Goal: Task Accomplishment & Management: Use online tool/utility

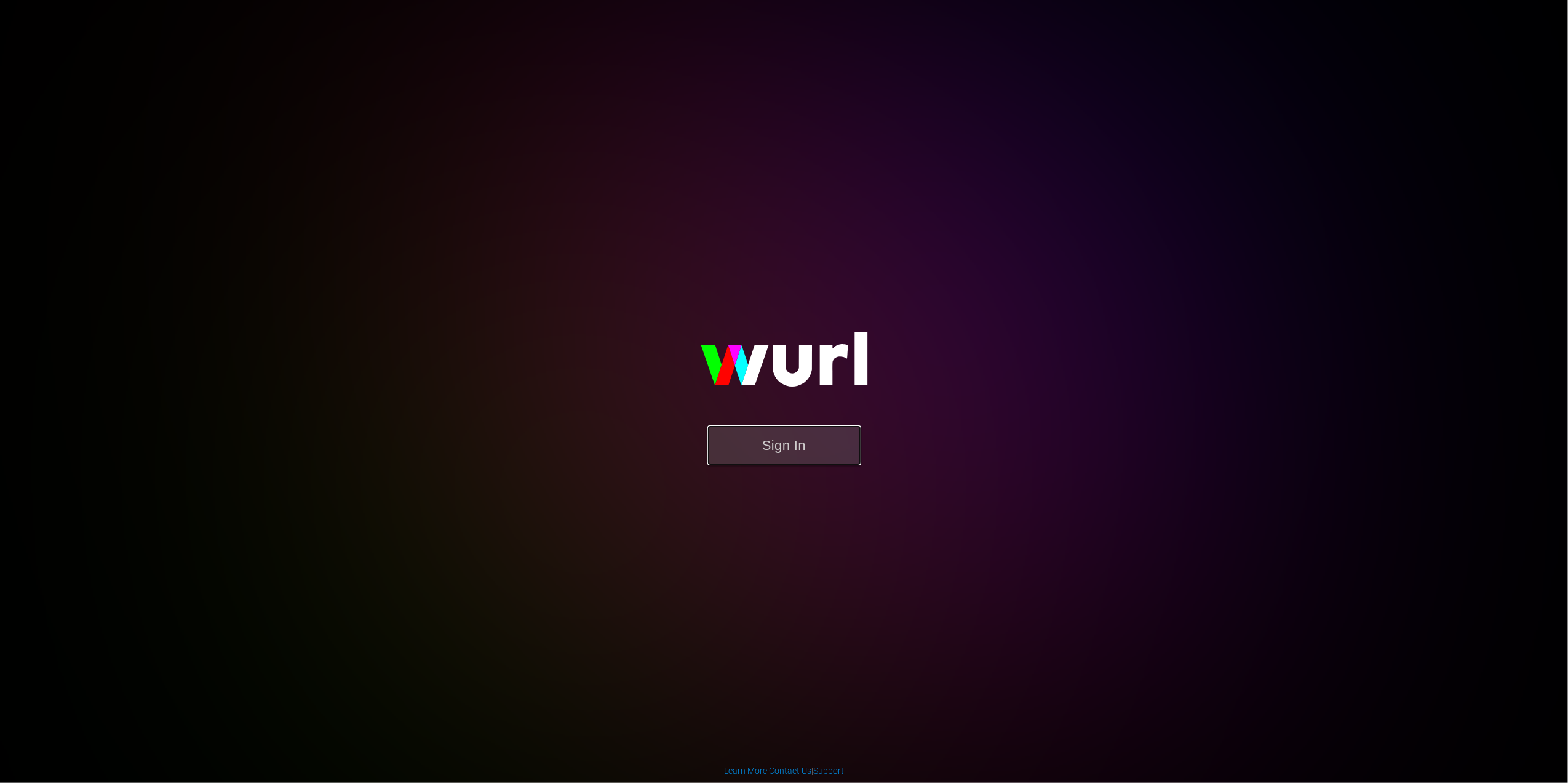
click at [825, 426] on button "Sign In" at bounding box center [784, 445] width 154 height 40
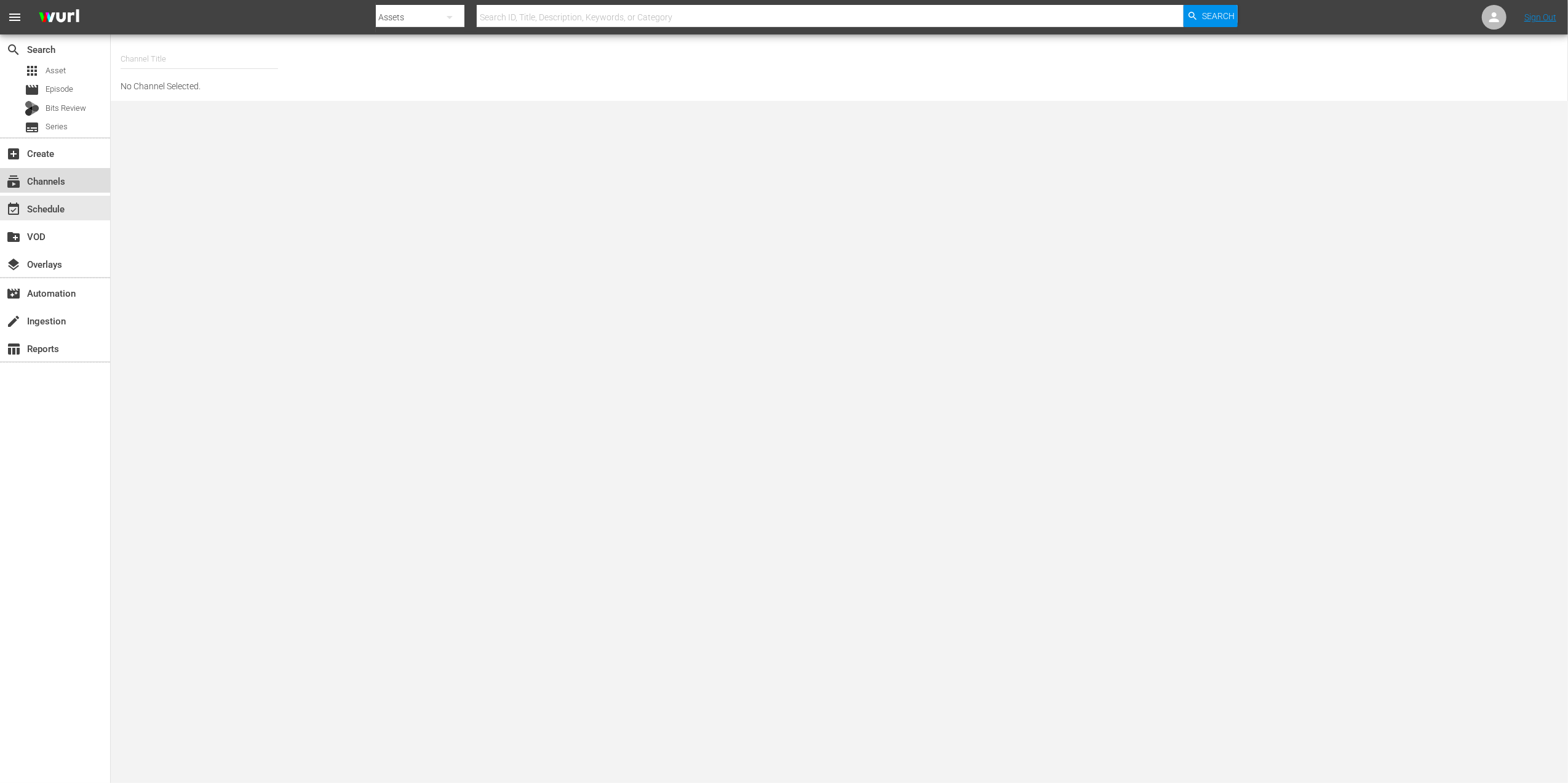
click at [45, 169] on div "subscriptions Channels" at bounding box center [55, 179] width 110 height 24
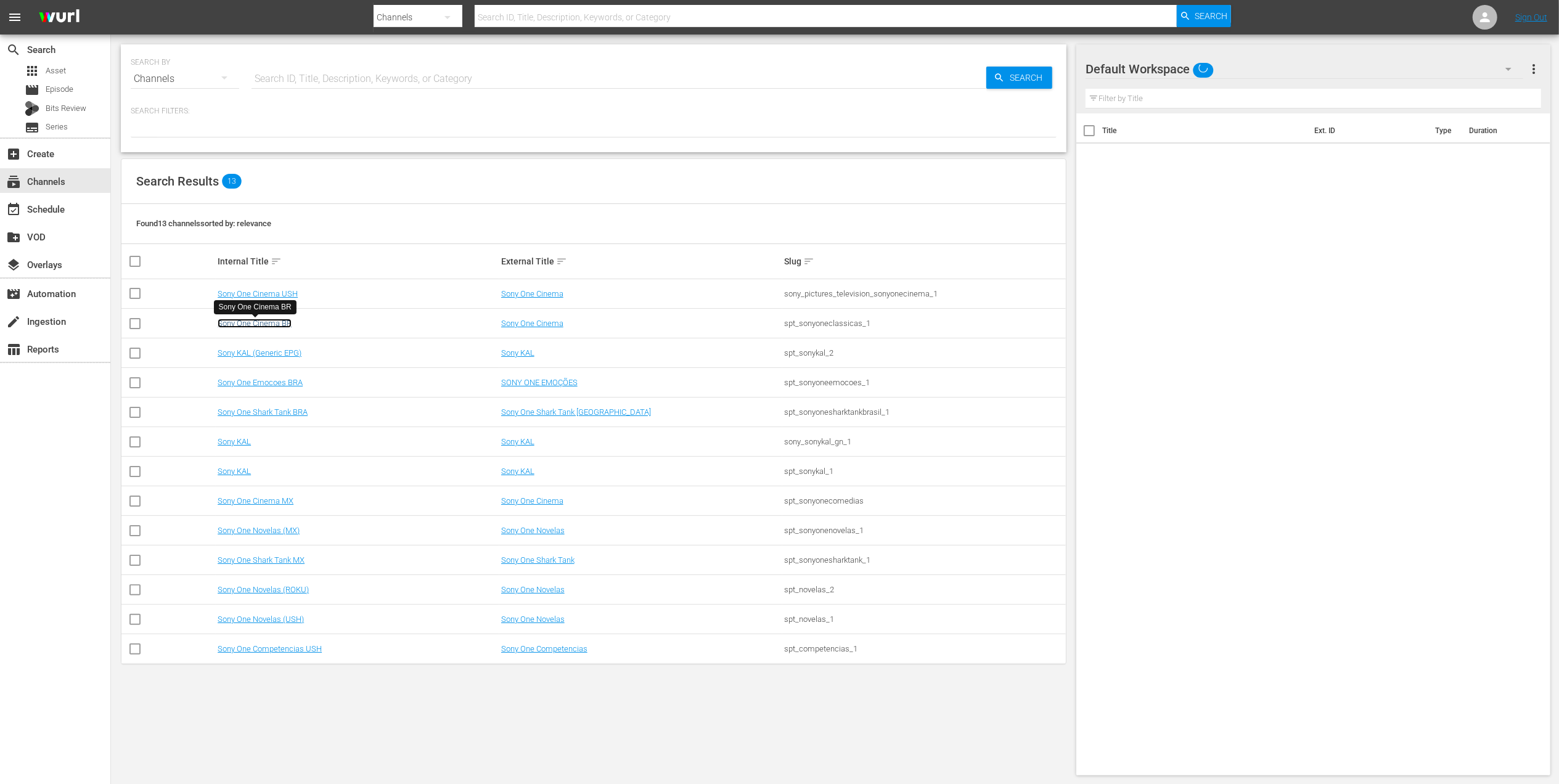
click at [281, 320] on link "Sony One Cinema BR" at bounding box center [254, 323] width 74 height 9
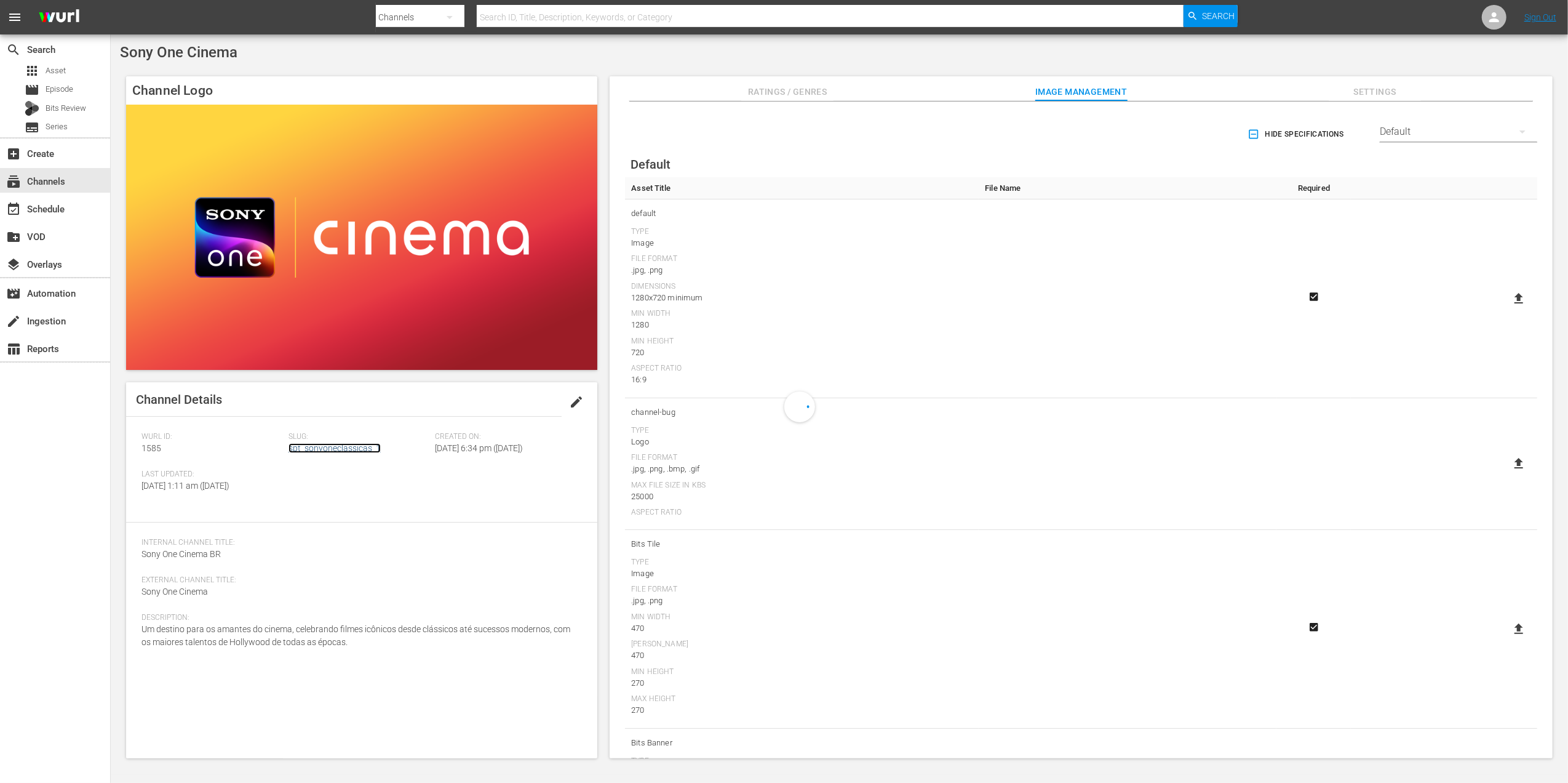
click at [328, 448] on link "spt_sonyoneclassicas_1" at bounding box center [335, 448] width 92 height 10
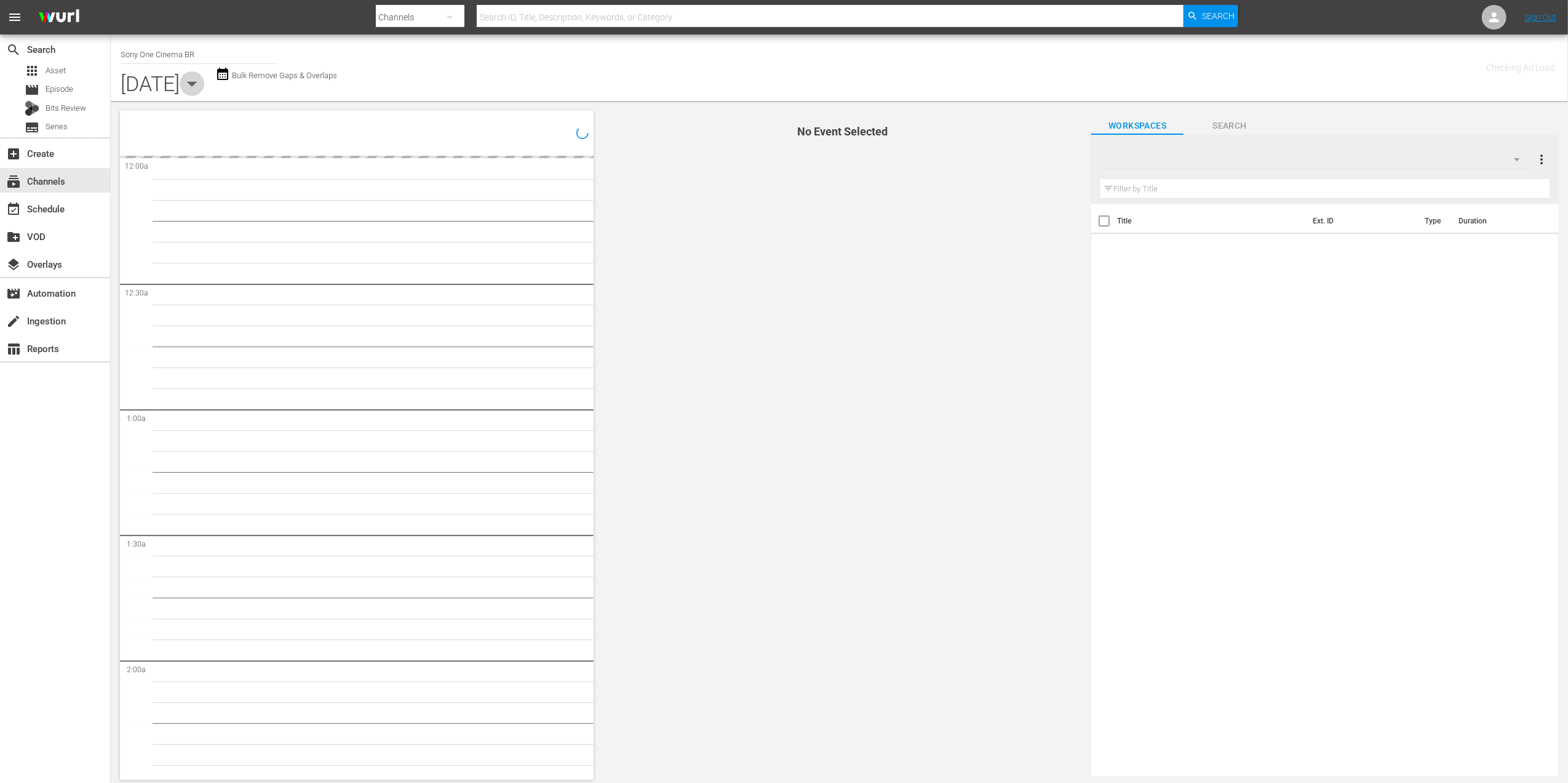
click at [205, 87] on icon "button" at bounding box center [191, 83] width 24 height 24
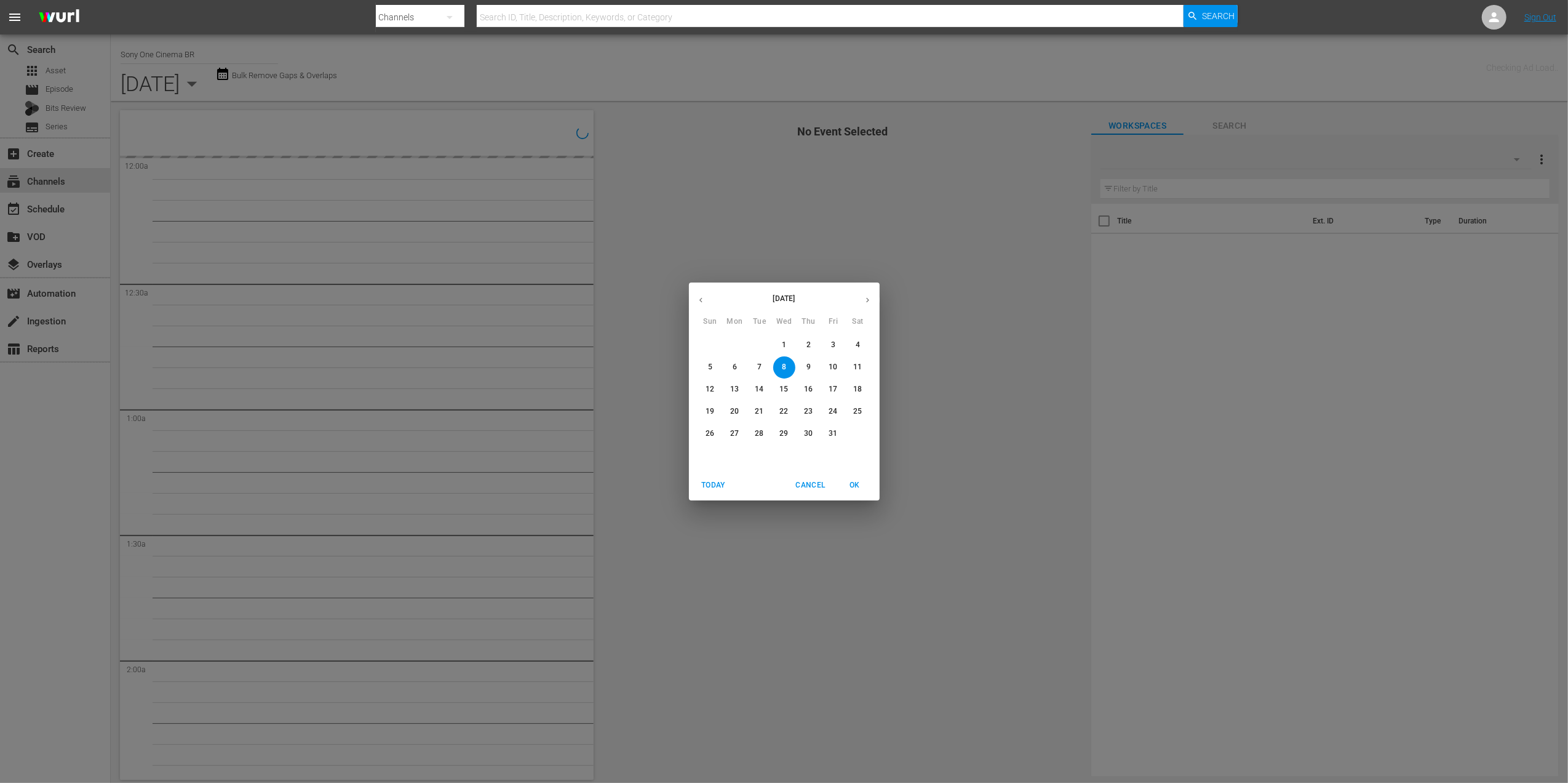
click at [697, 296] on icon "button" at bounding box center [701, 300] width 9 height 9
click at [697, 303] on icon "button" at bounding box center [701, 300] width 9 height 9
click at [809, 407] on p "21" at bounding box center [808, 411] width 9 height 10
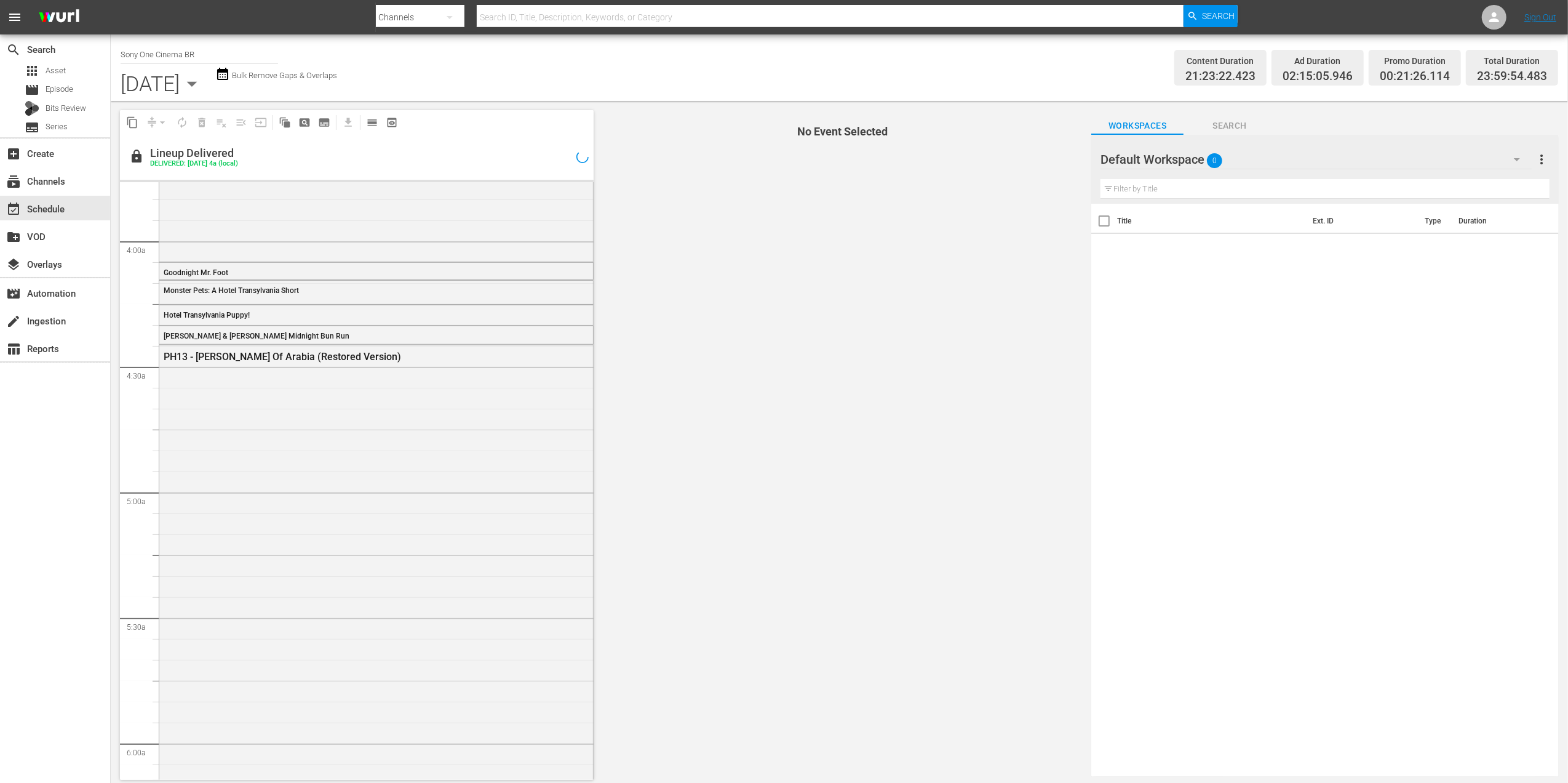
scroll to position [984, 0]
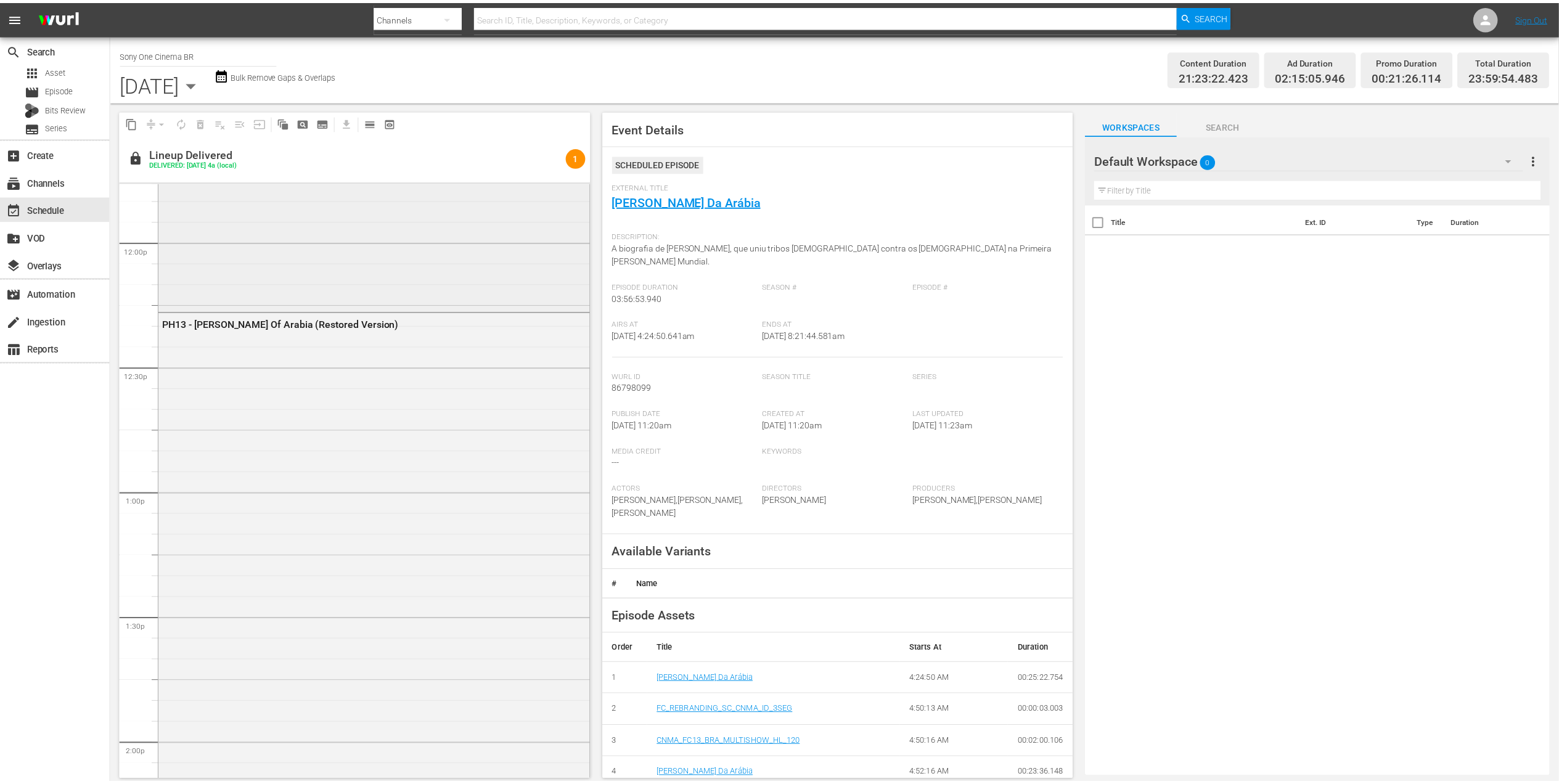
scroll to position [2711, 0]
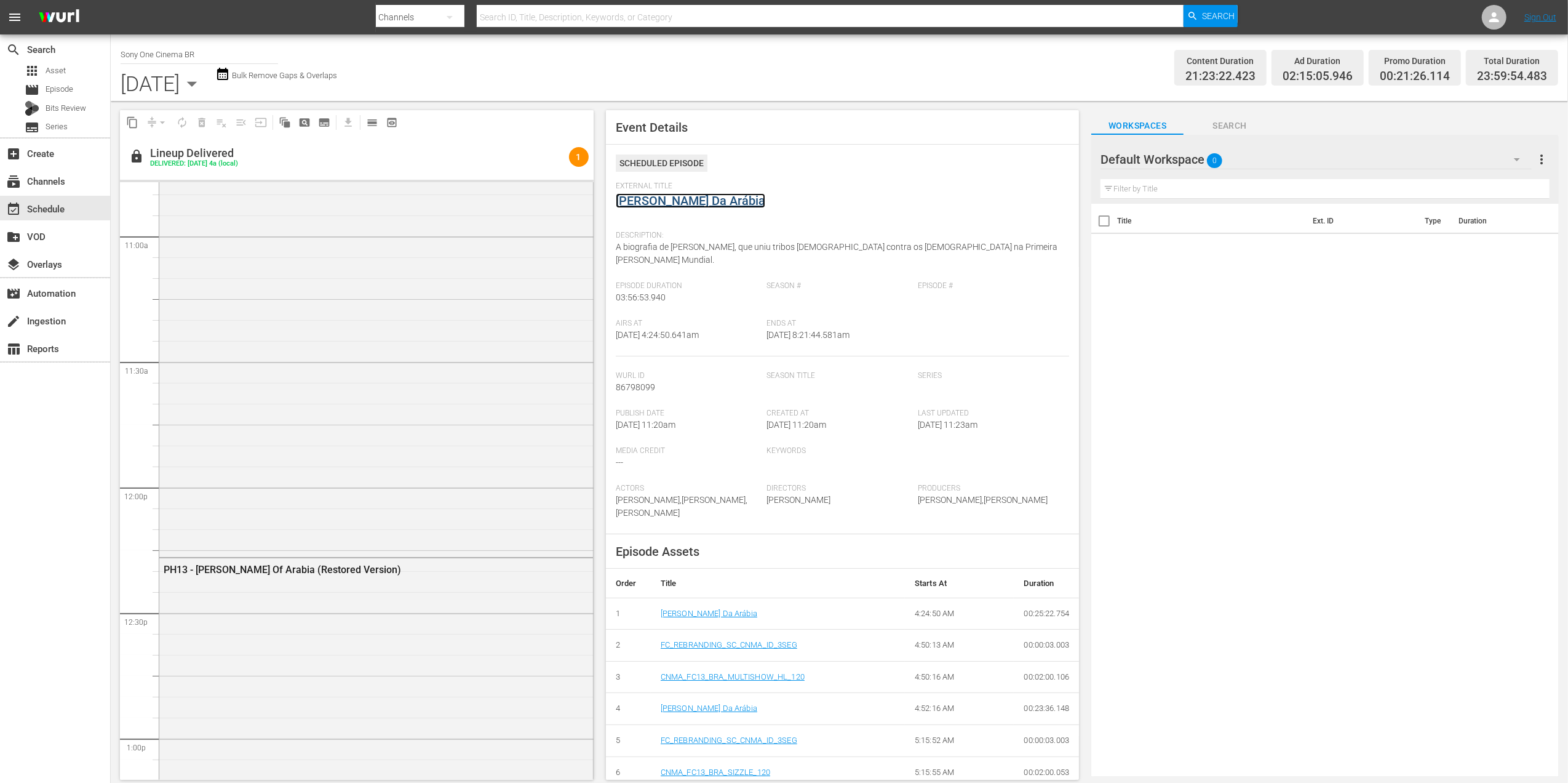
click at [686, 205] on link "Lawrence Da Arábia" at bounding box center [690, 201] width 150 height 15
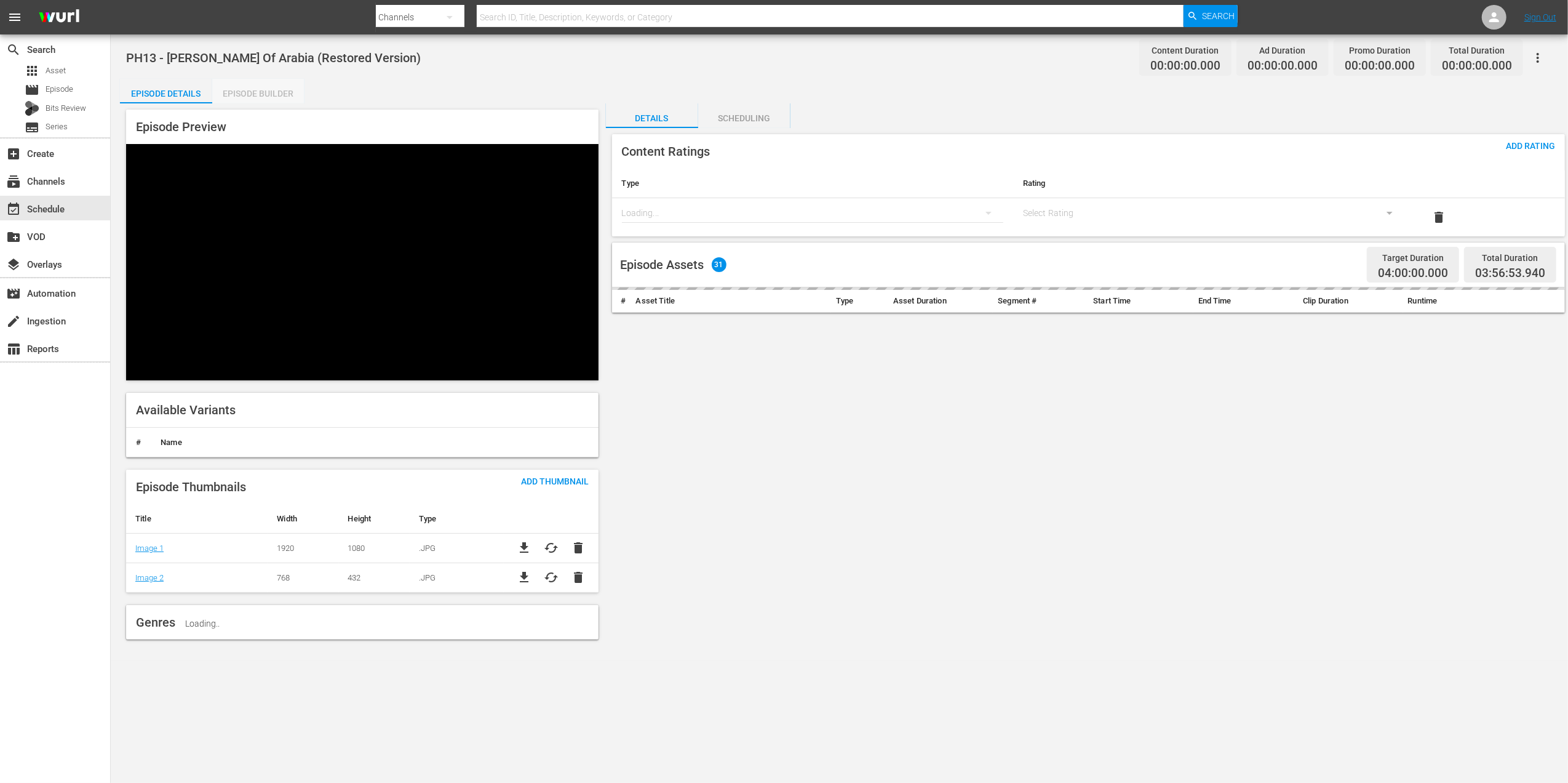
click at [285, 102] on div "Episode Builder" at bounding box center [259, 93] width 92 height 30
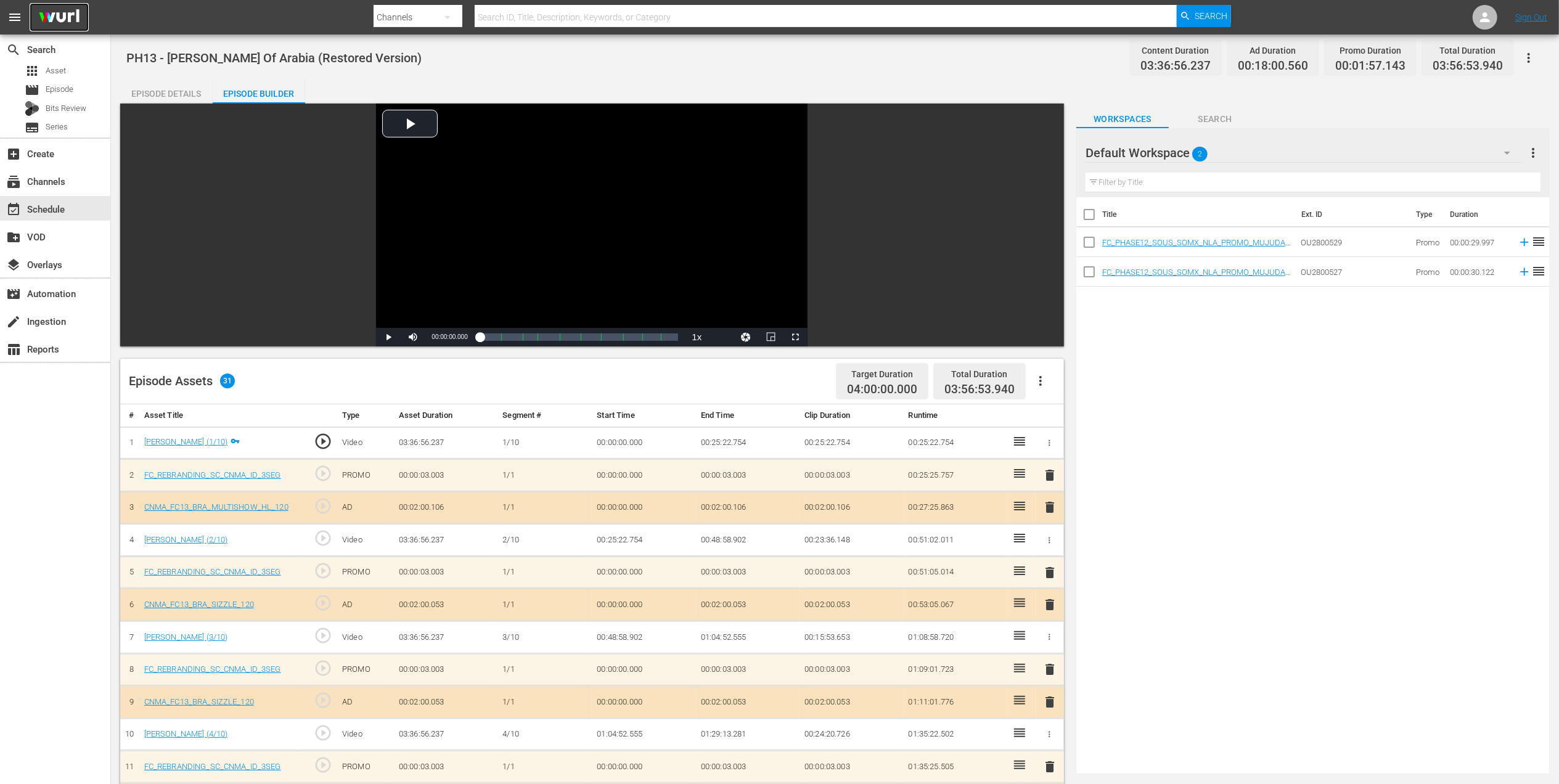
click at [53, 15] on img at bounding box center [59, 17] width 59 height 29
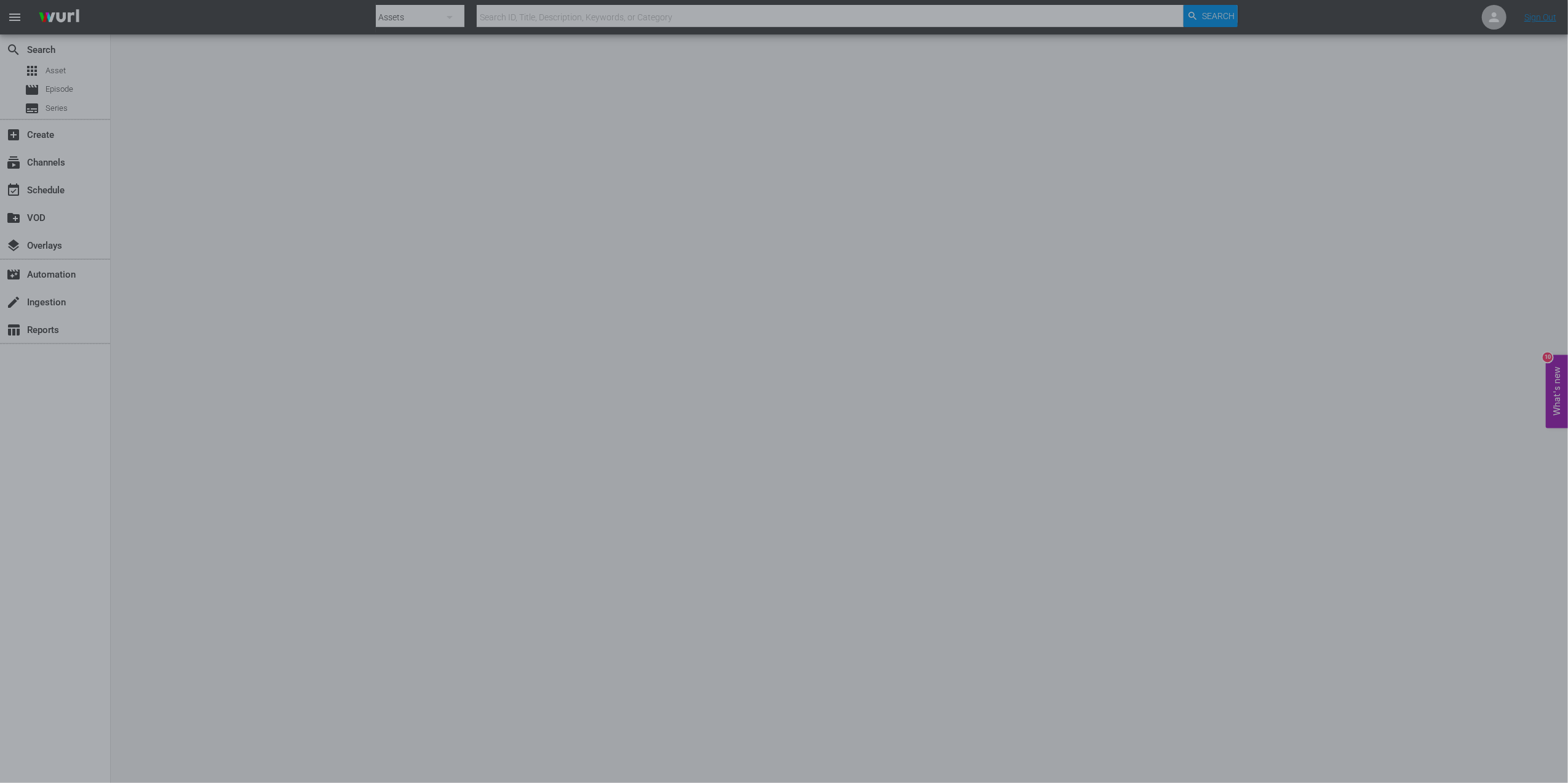
click at [885, 208] on div at bounding box center [784, 391] width 1568 height 783
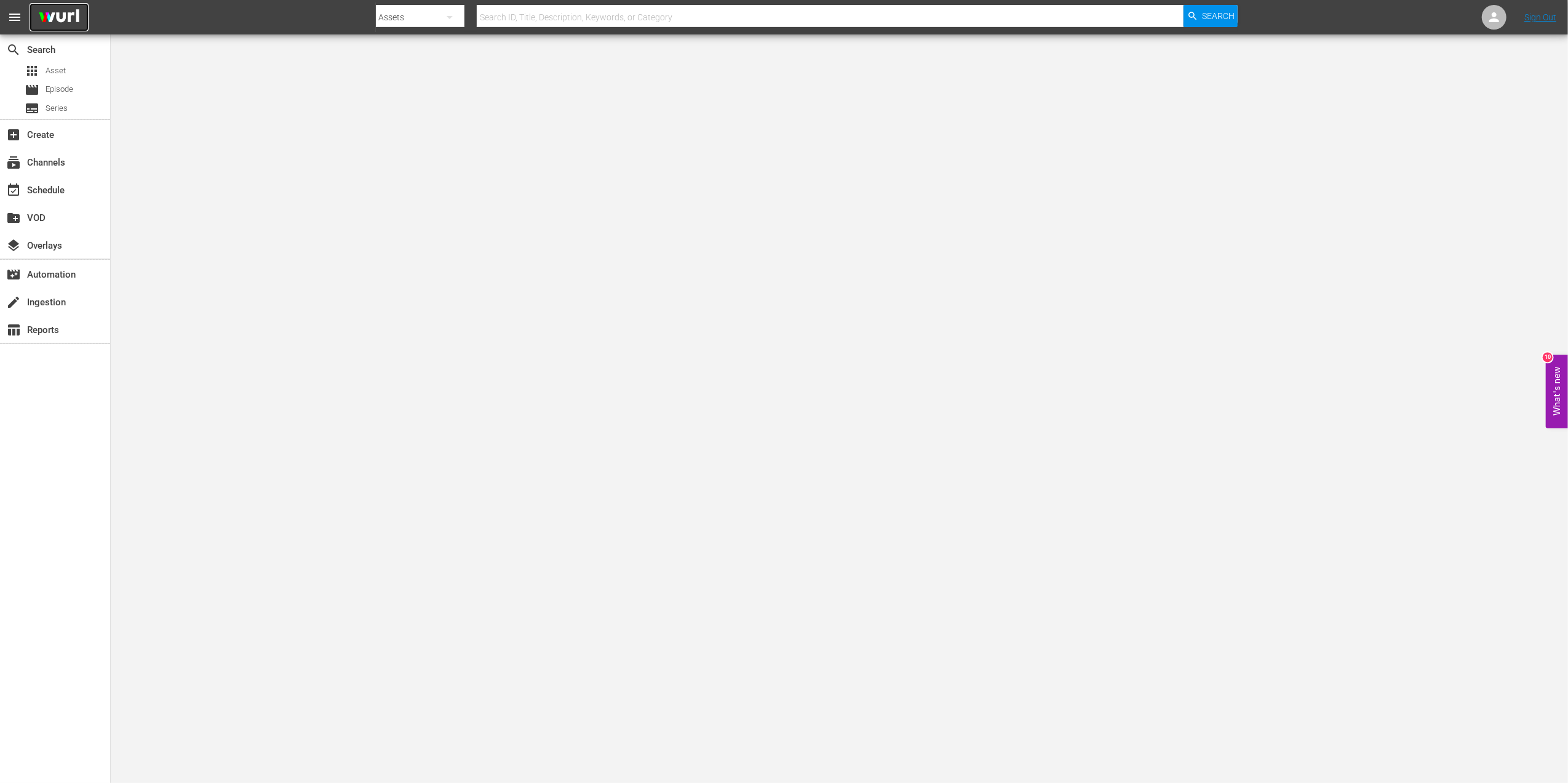
click at [56, 18] on img at bounding box center [59, 17] width 59 height 29
click at [50, 150] on div "subscriptions Channels" at bounding box center [55, 161] width 110 height 24
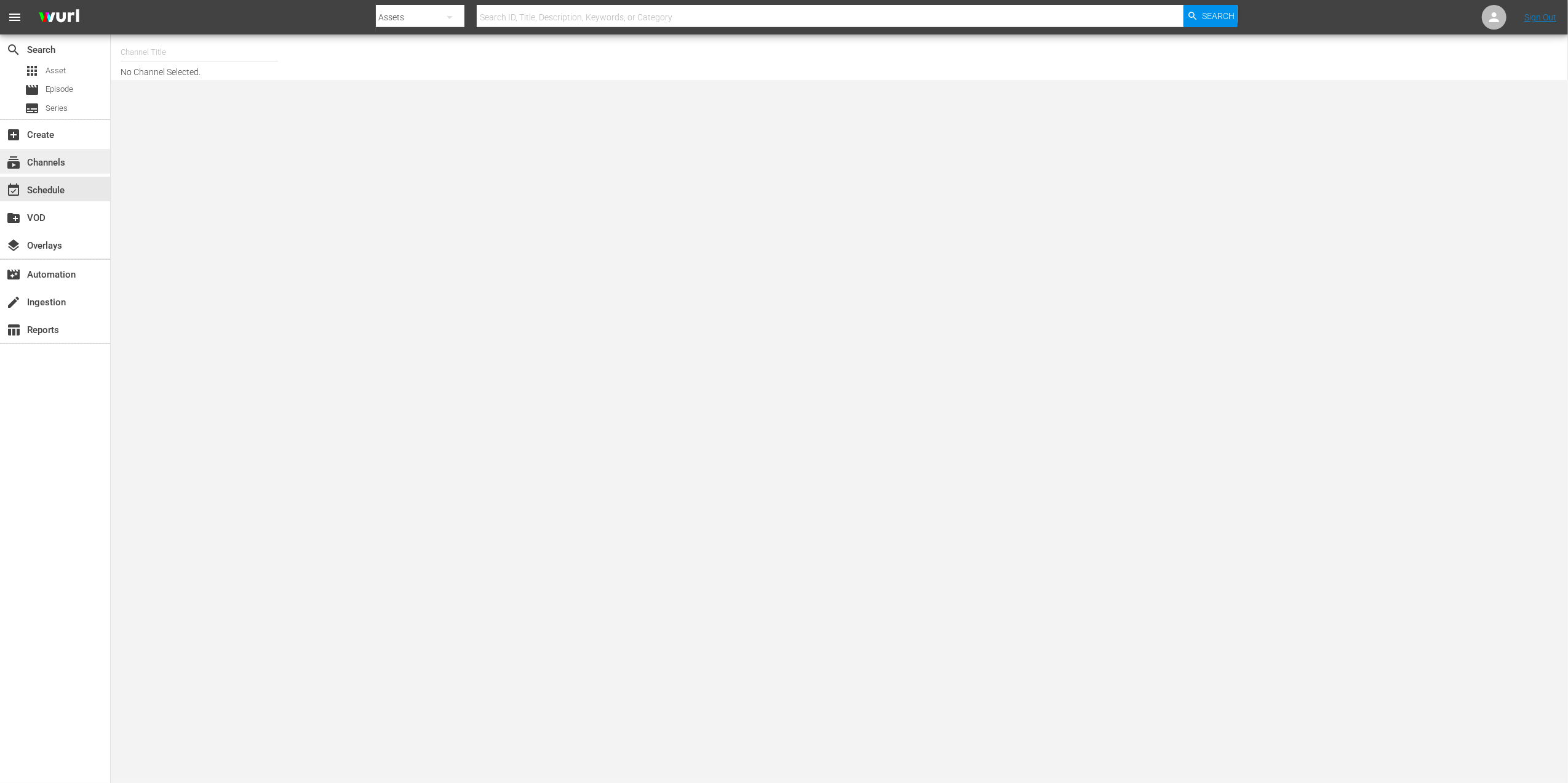
click at [65, 166] on div "subscriptions Channels" at bounding box center [55, 161] width 110 height 24
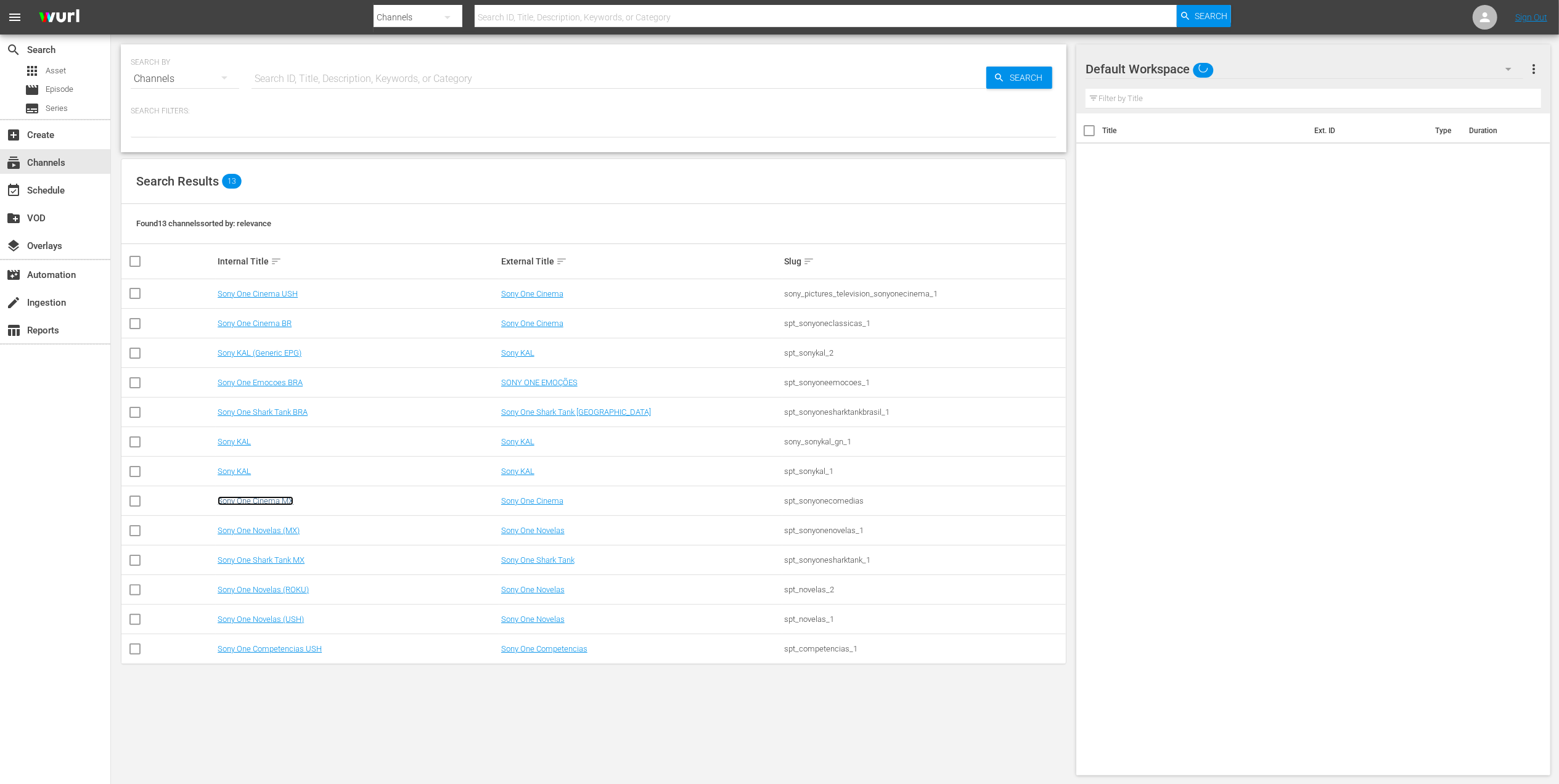
click at [274, 503] on link "Sony One Cinema MX" at bounding box center [255, 501] width 76 height 9
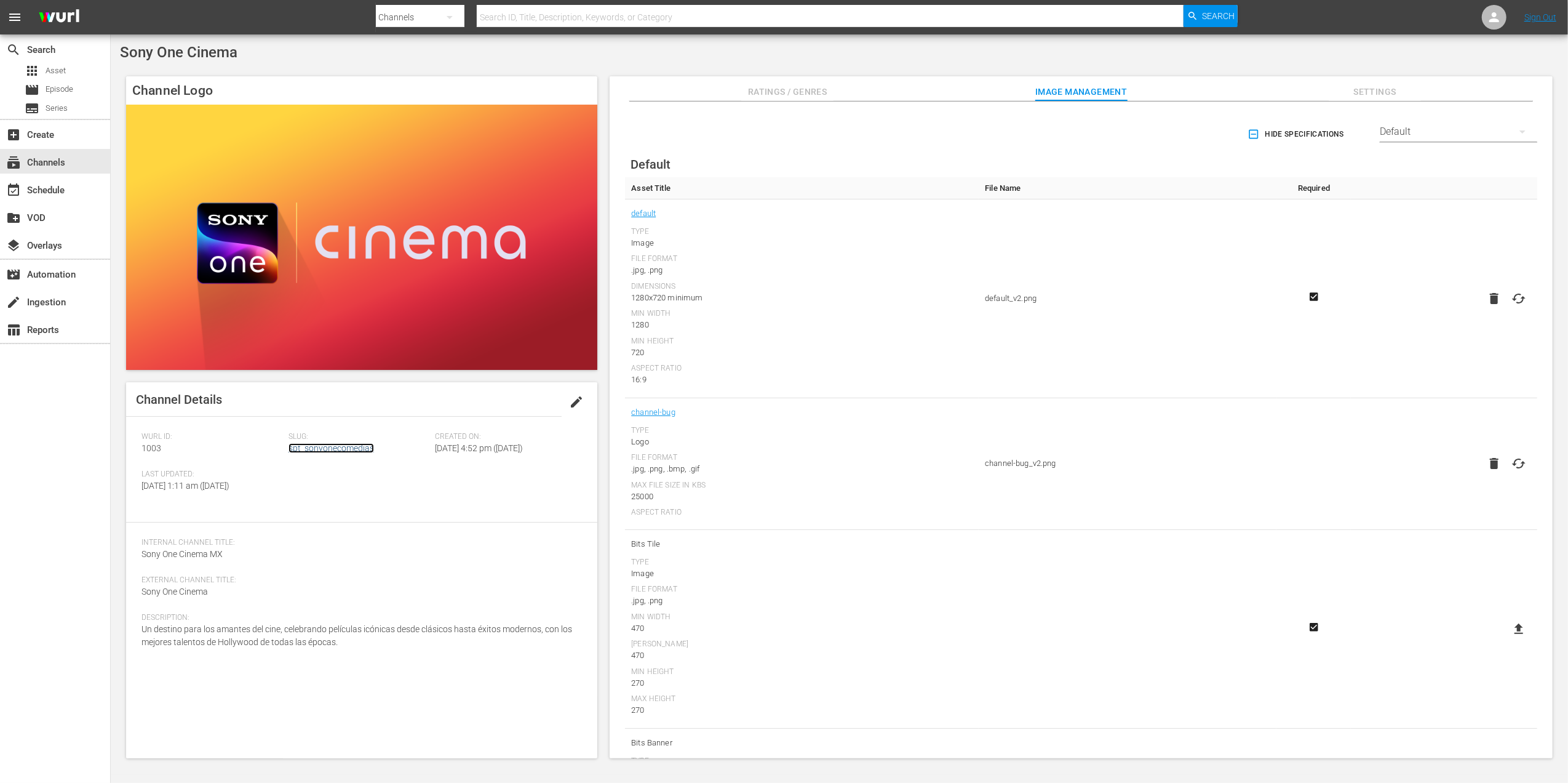
click at [335, 443] on link "spt_sonyonecomedias" at bounding box center [331, 448] width 85 height 10
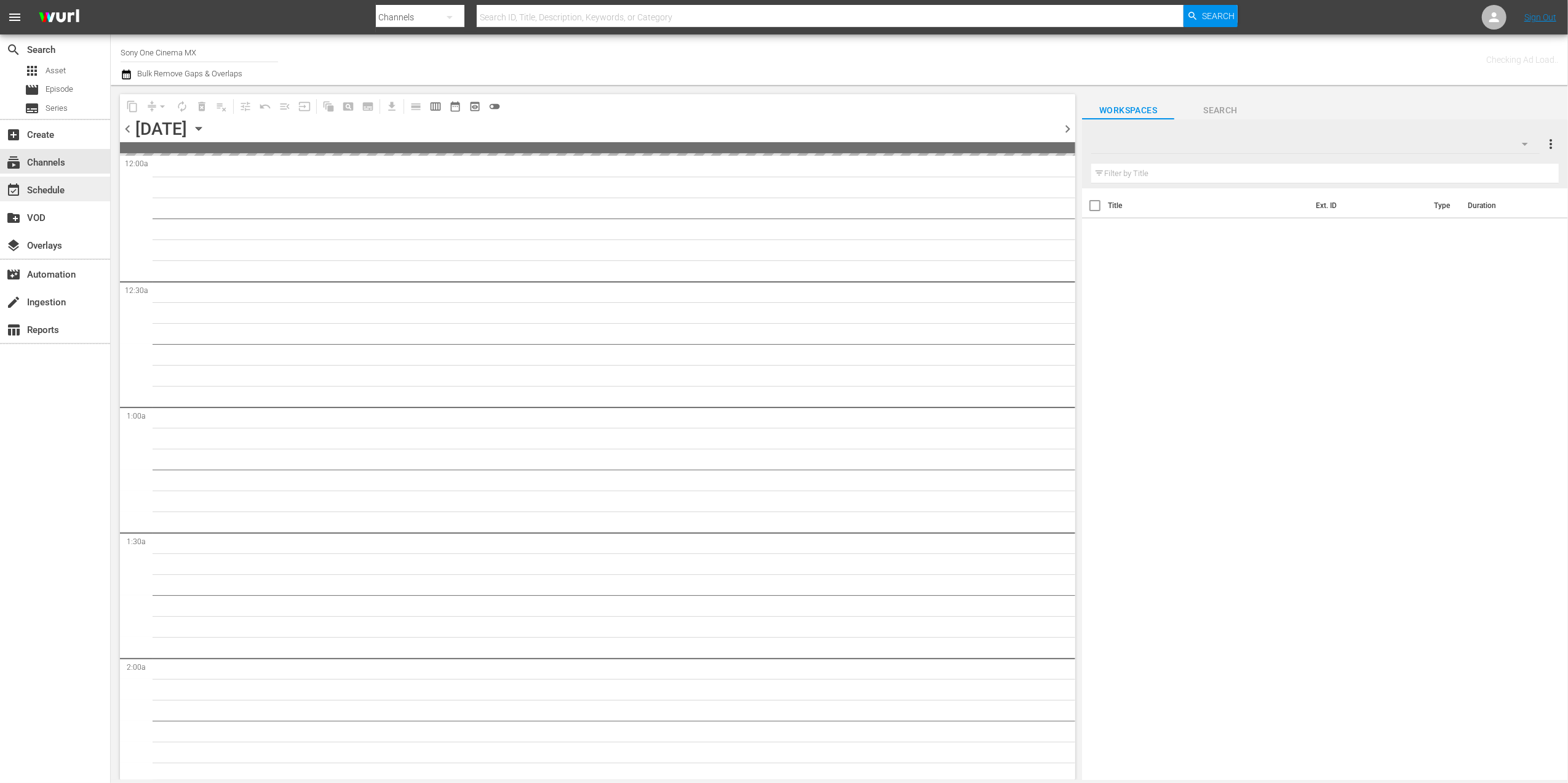
click at [53, 187] on div "event_available Schedule" at bounding box center [34, 188] width 69 height 11
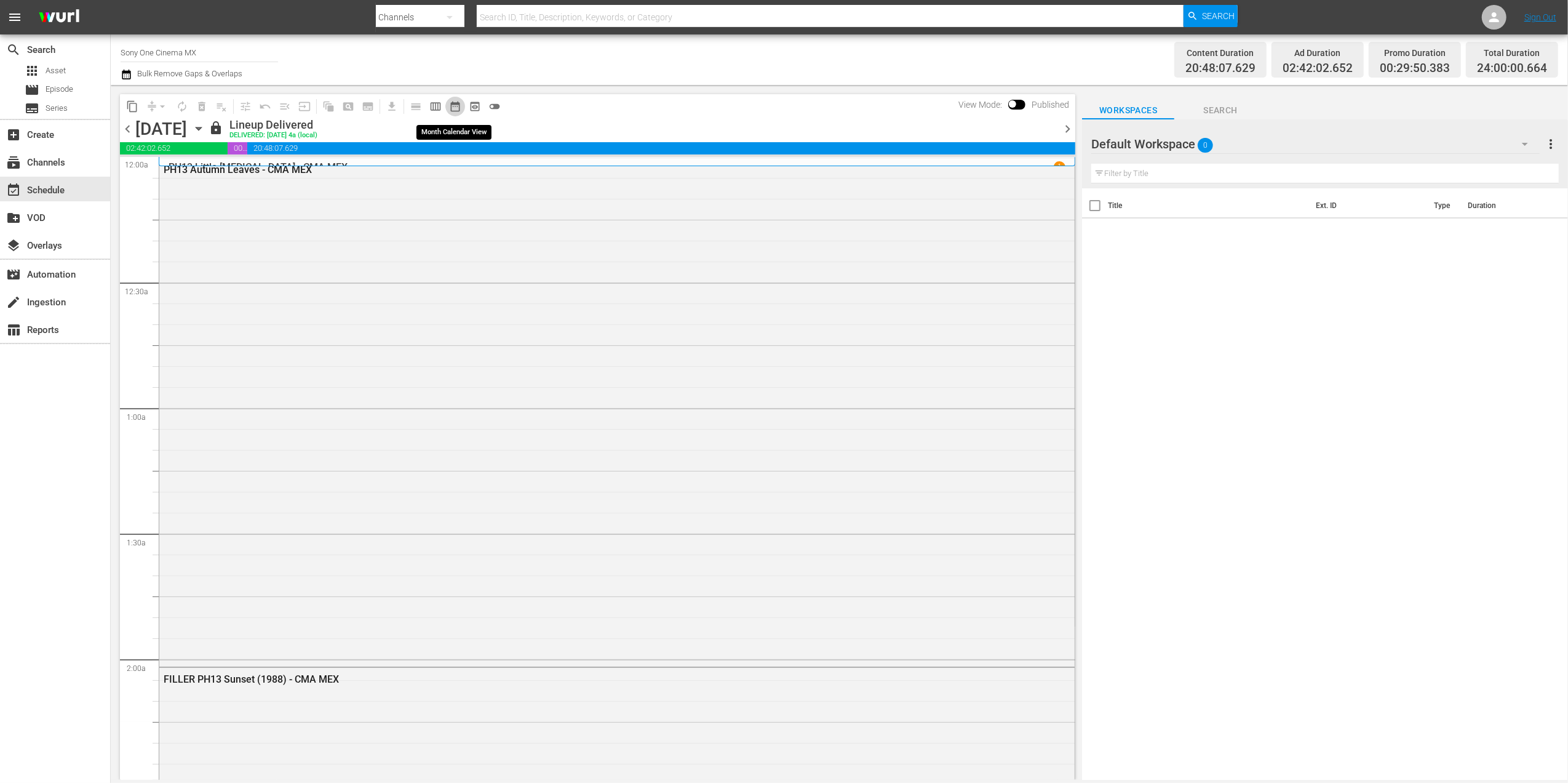
click at [454, 102] on span "date_range_outlined" at bounding box center [455, 107] width 13 height 13
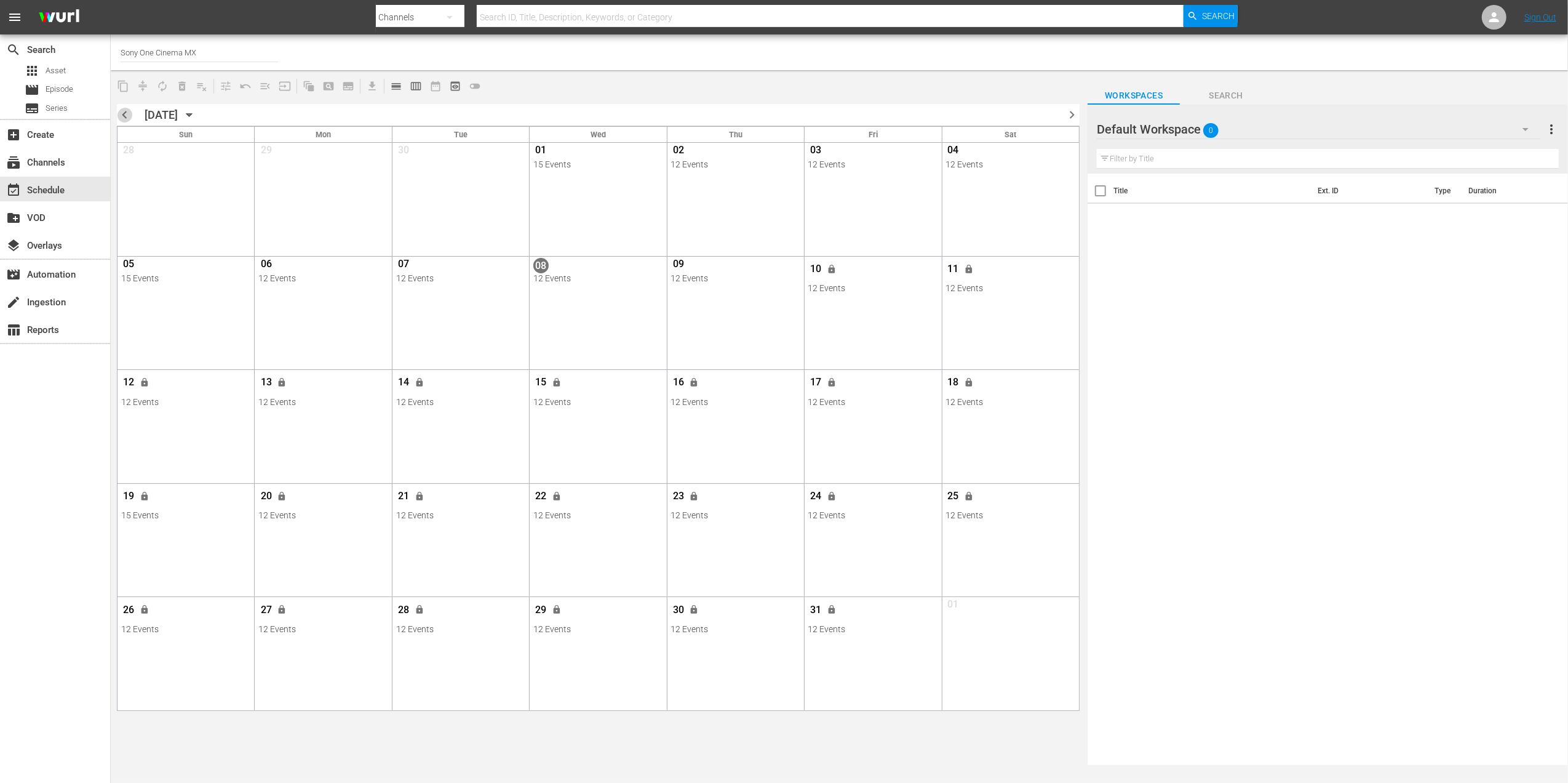
click at [121, 119] on span "chevron_left" at bounding box center [125, 115] width 16 height 16
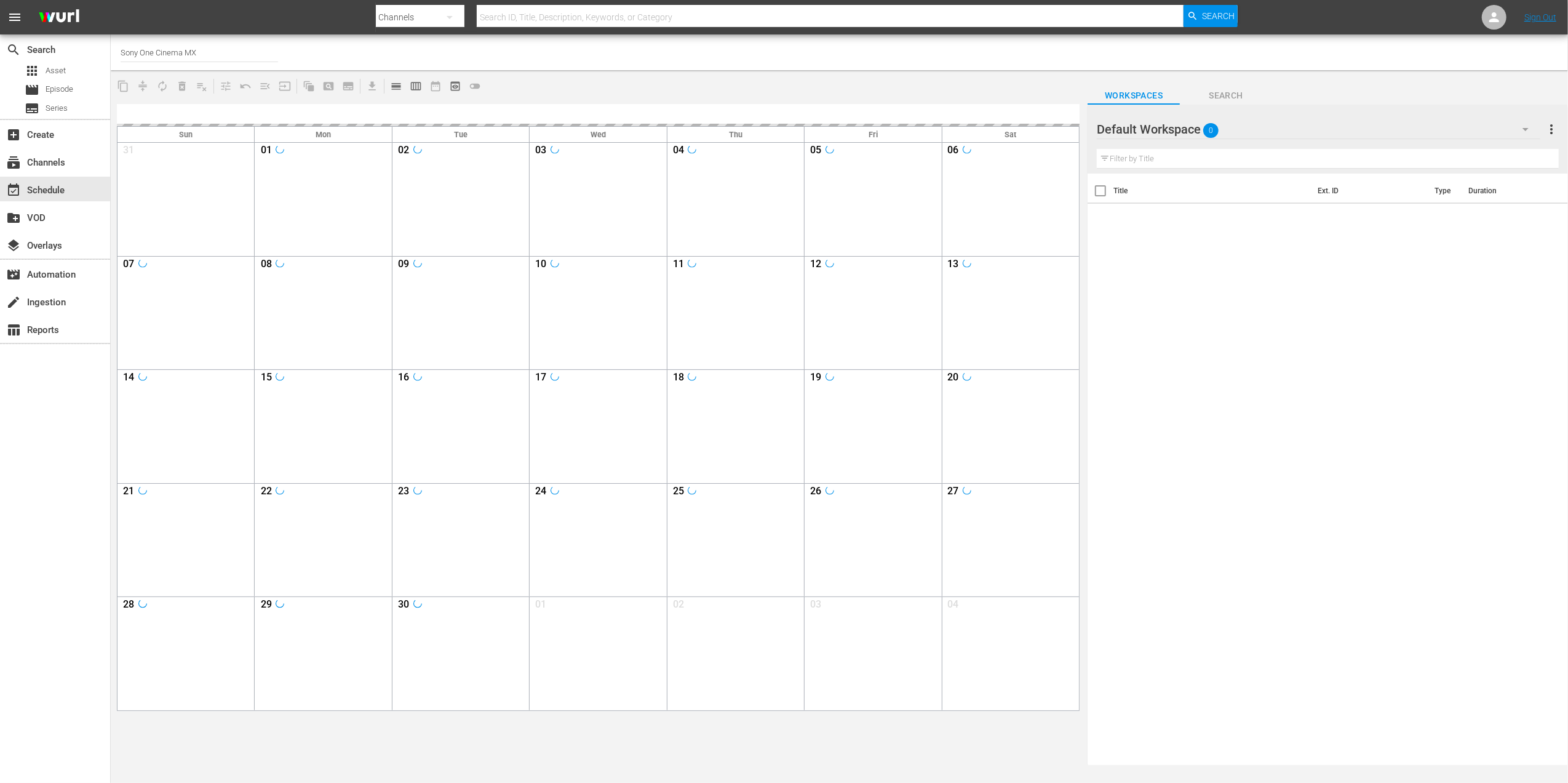
click at [121, 119] on div at bounding box center [598, 115] width 963 height 22
click at [196, 117] on icon "button" at bounding box center [189, 114] width 13 height 13
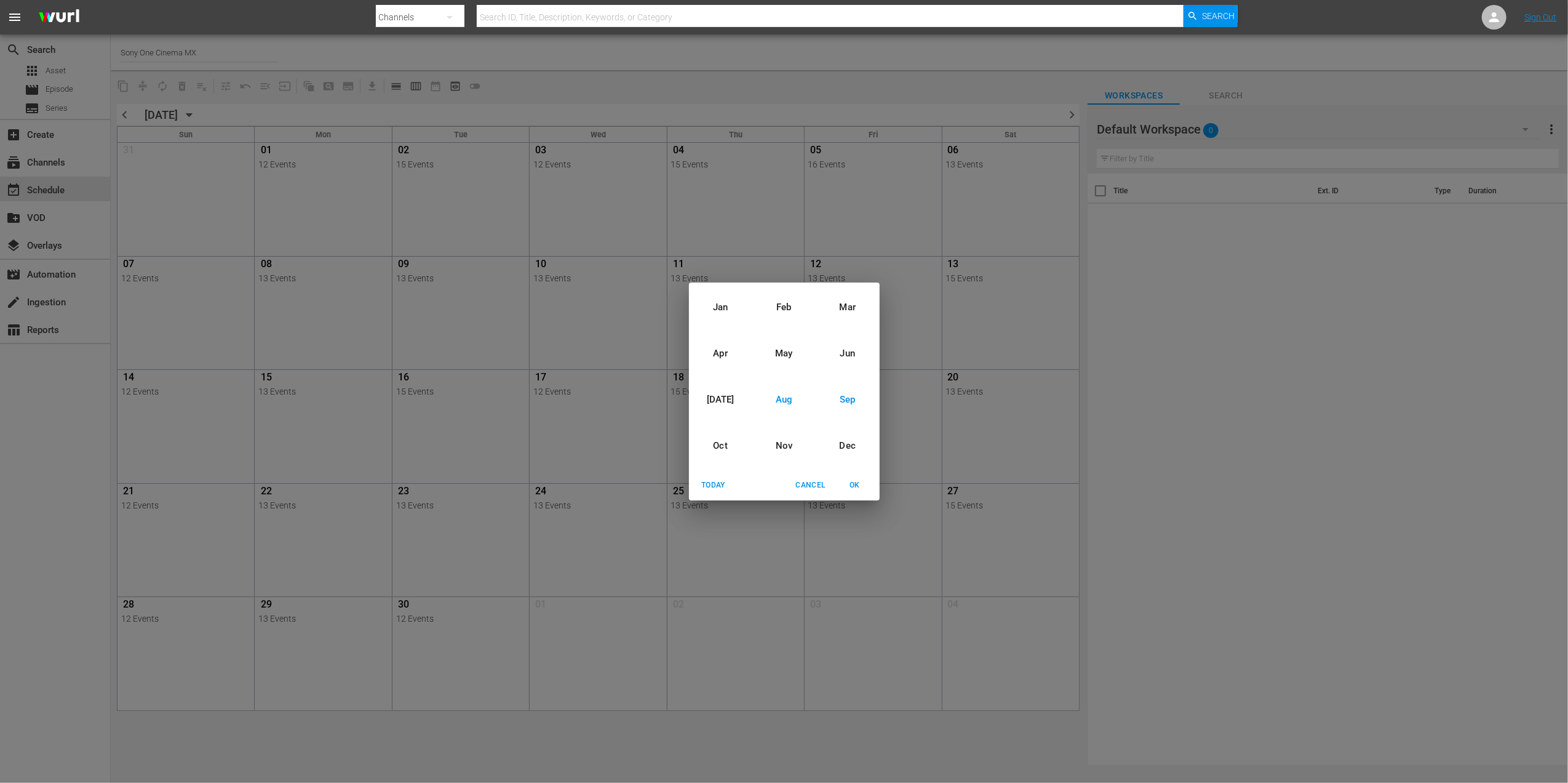
click at [786, 400] on div "Aug" at bounding box center [784, 399] width 63 height 46
click at [780, 379] on div "2025" at bounding box center [784, 376] width 190 height 24
click at [855, 488] on span "OK" at bounding box center [855, 485] width 30 height 13
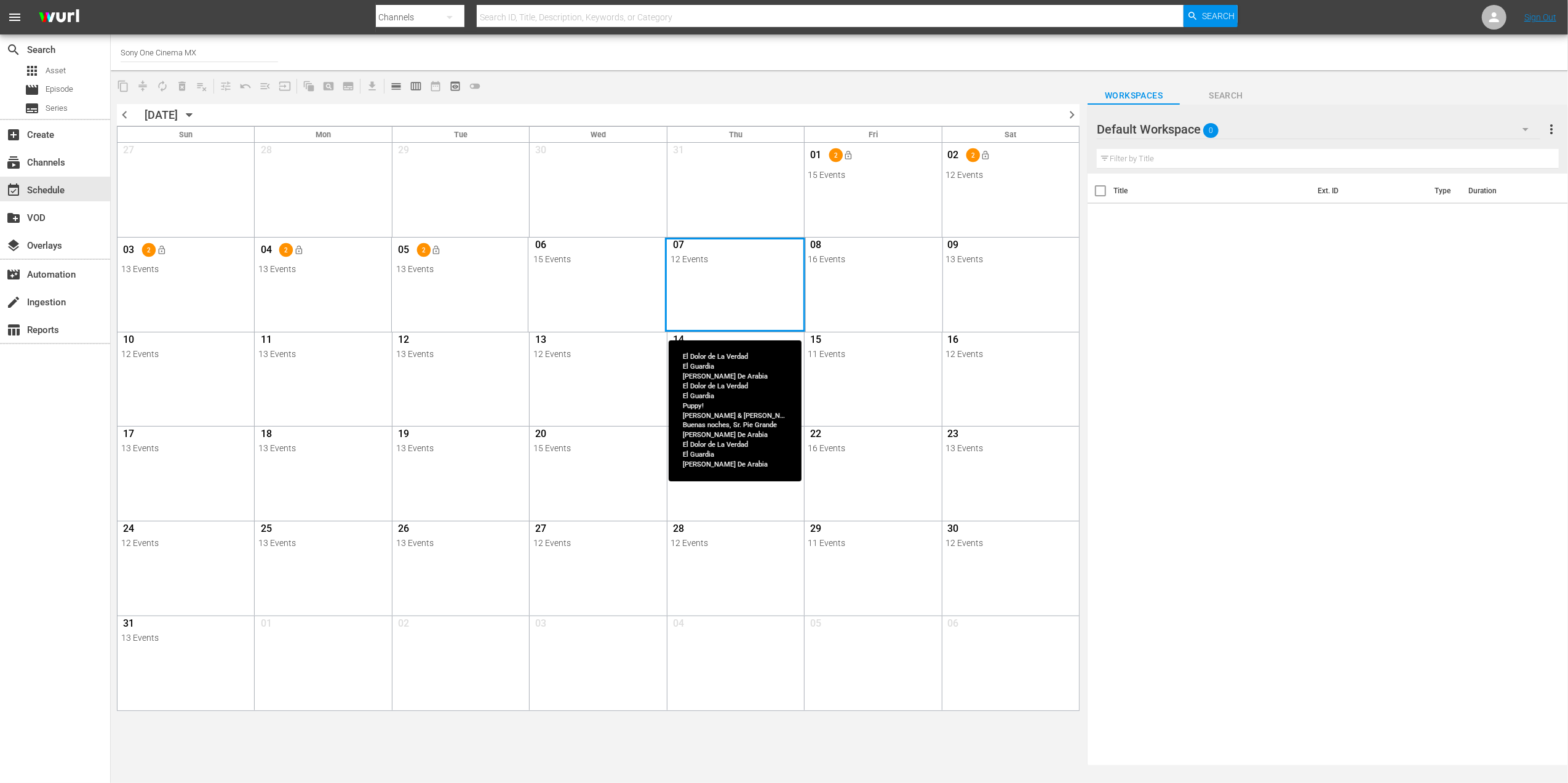
click at [766, 285] on div "Month View" at bounding box center [735, 285] width 140 height 94
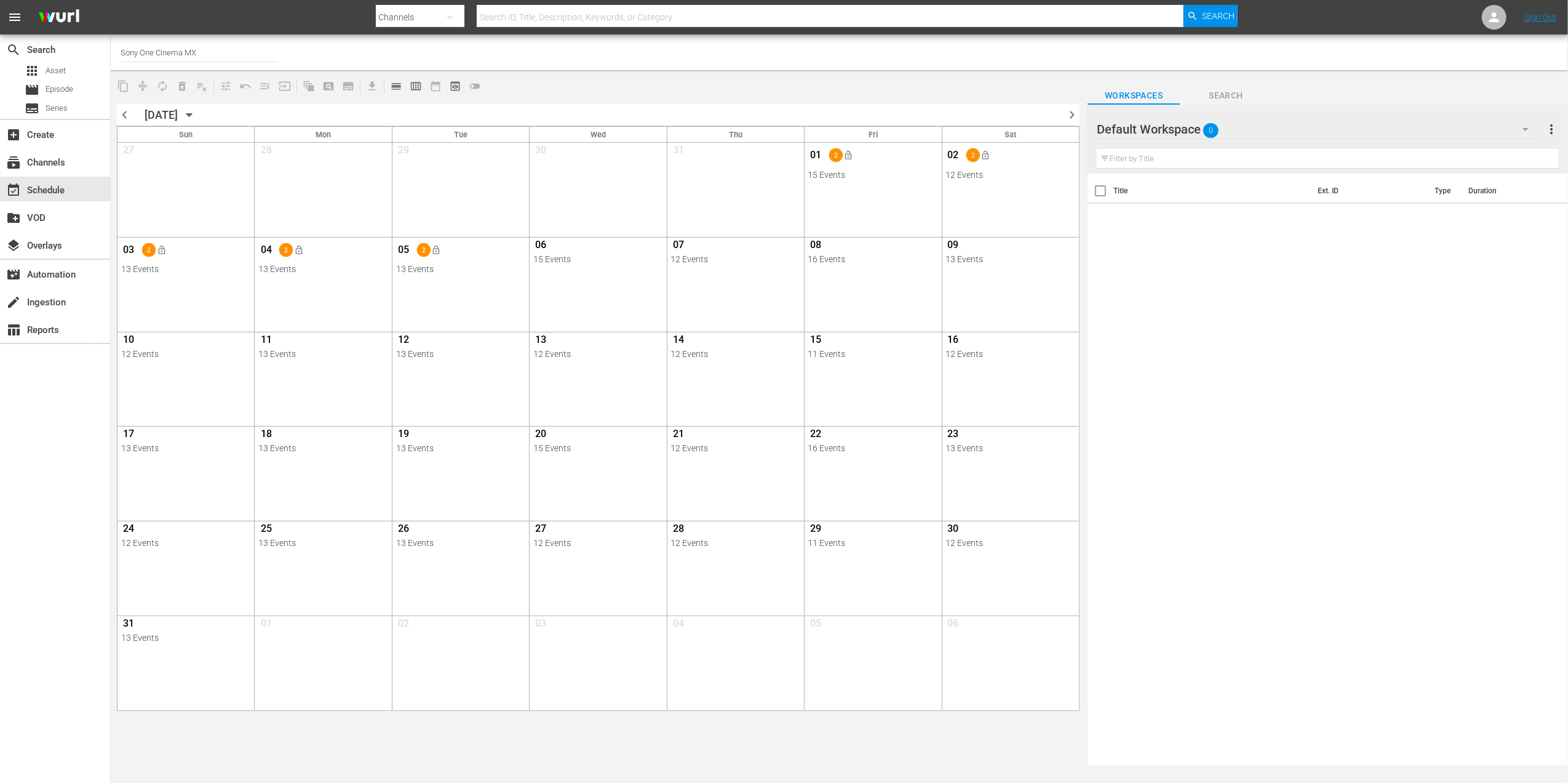
click at [736, 274] on div "07 12 Events View Lineup Unlock Selected Day Lock Selected Day" at bounding box center [735, 256] width 137 height 38
click at [668, 248] on div "07 12 Events View Lineup Unlock Selected Day Lock Selected Day" at bounding box center [736, 251] width 136 height 27
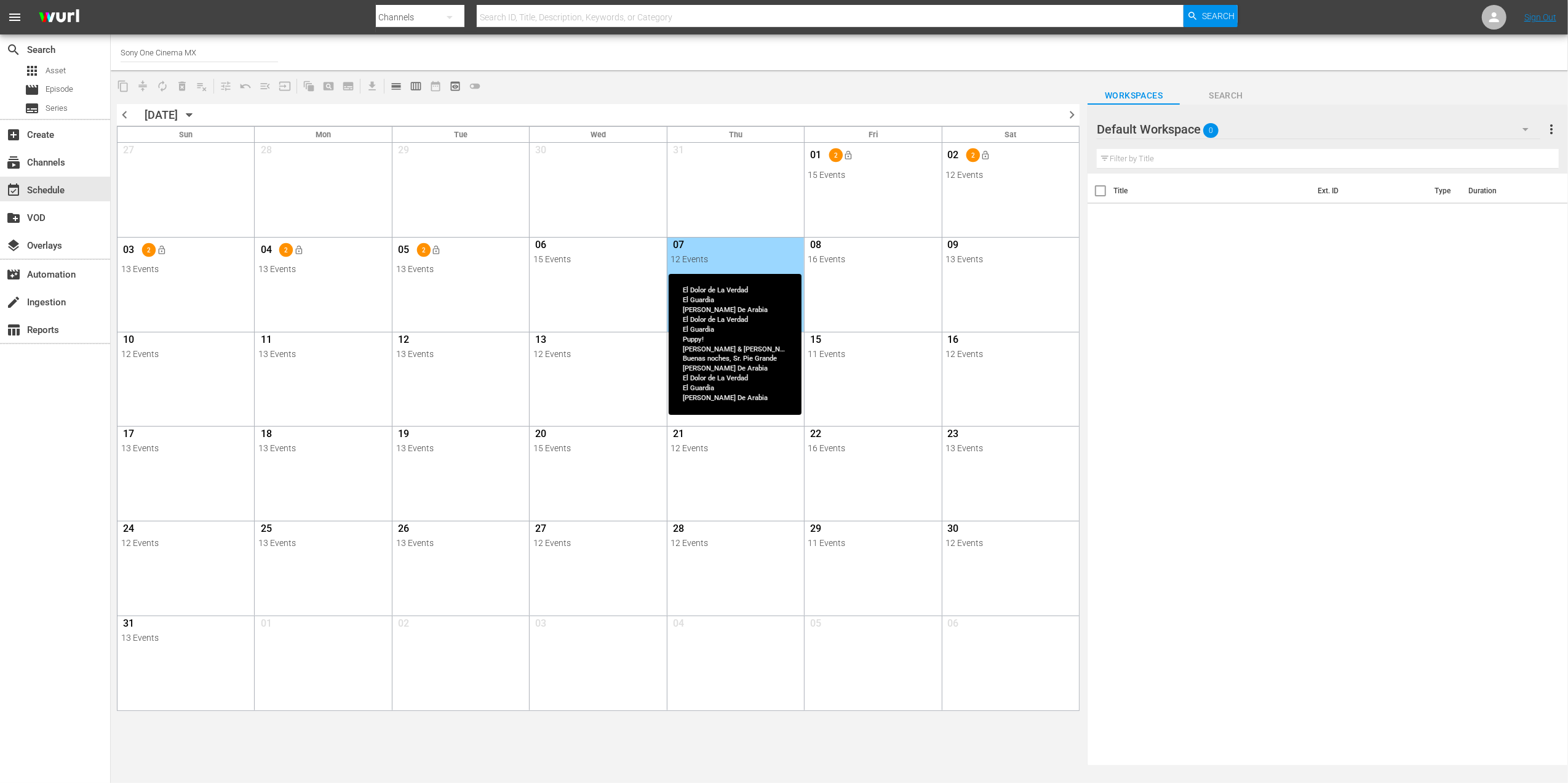
click at [699, 259] on div "12 Events" at bounding box center [736, 259] width 130 height 10
click at [686, 245] on span "07" at bounding box center [679, 247] width 16 height 16
click at [672, 245] on span "07" at bounding box center [679, 247] width 16 height 16
click at [679, 245] on span "07" at bounding box center [679, 247] width 16 height 16
click at [694, 254] on div "12 Events" at bounding box center [736, 259] width 130 height 10
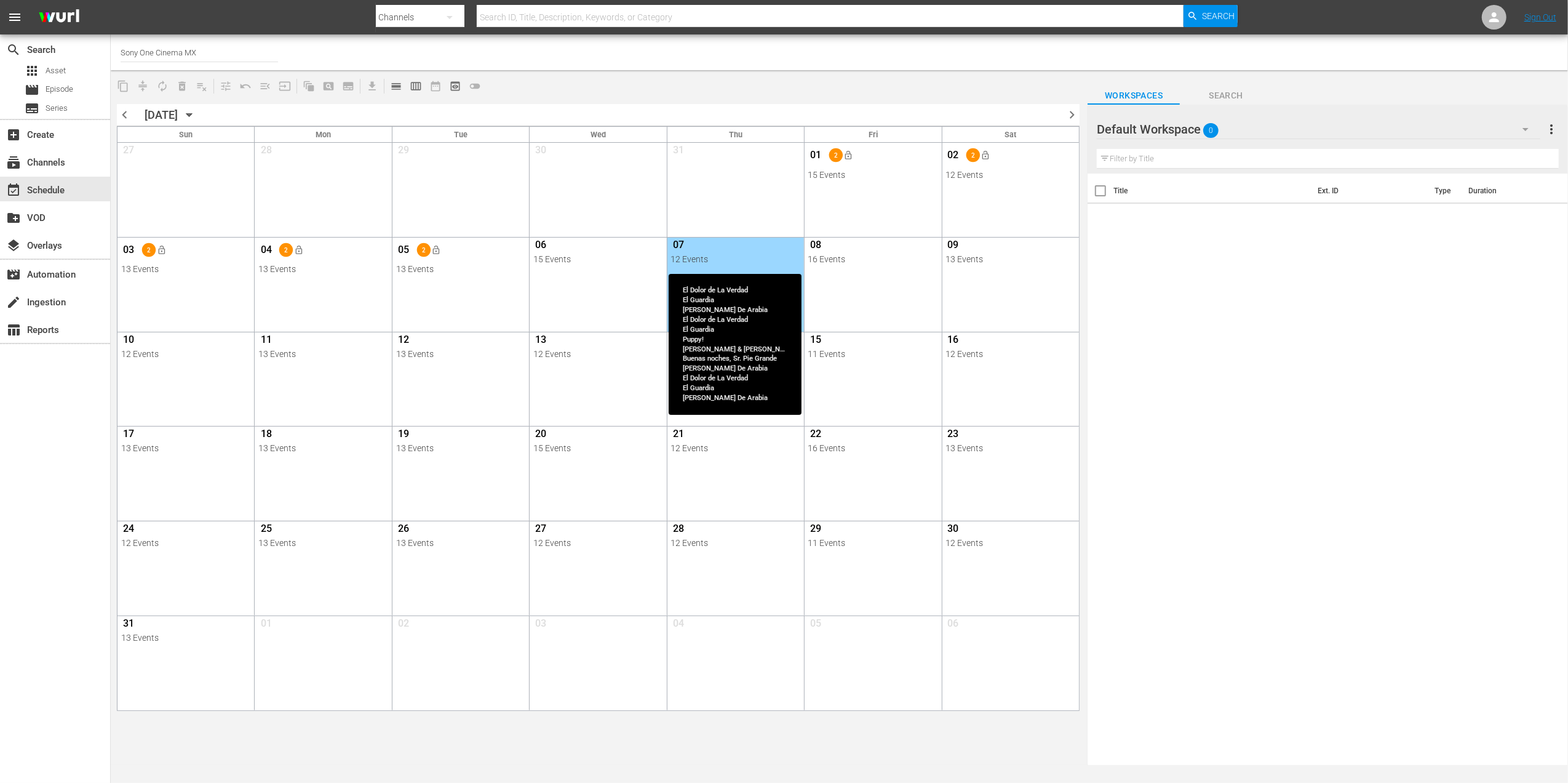
click at [694, 255] on div "12 Events" at bounding box center [736, 259] width 130 height 10
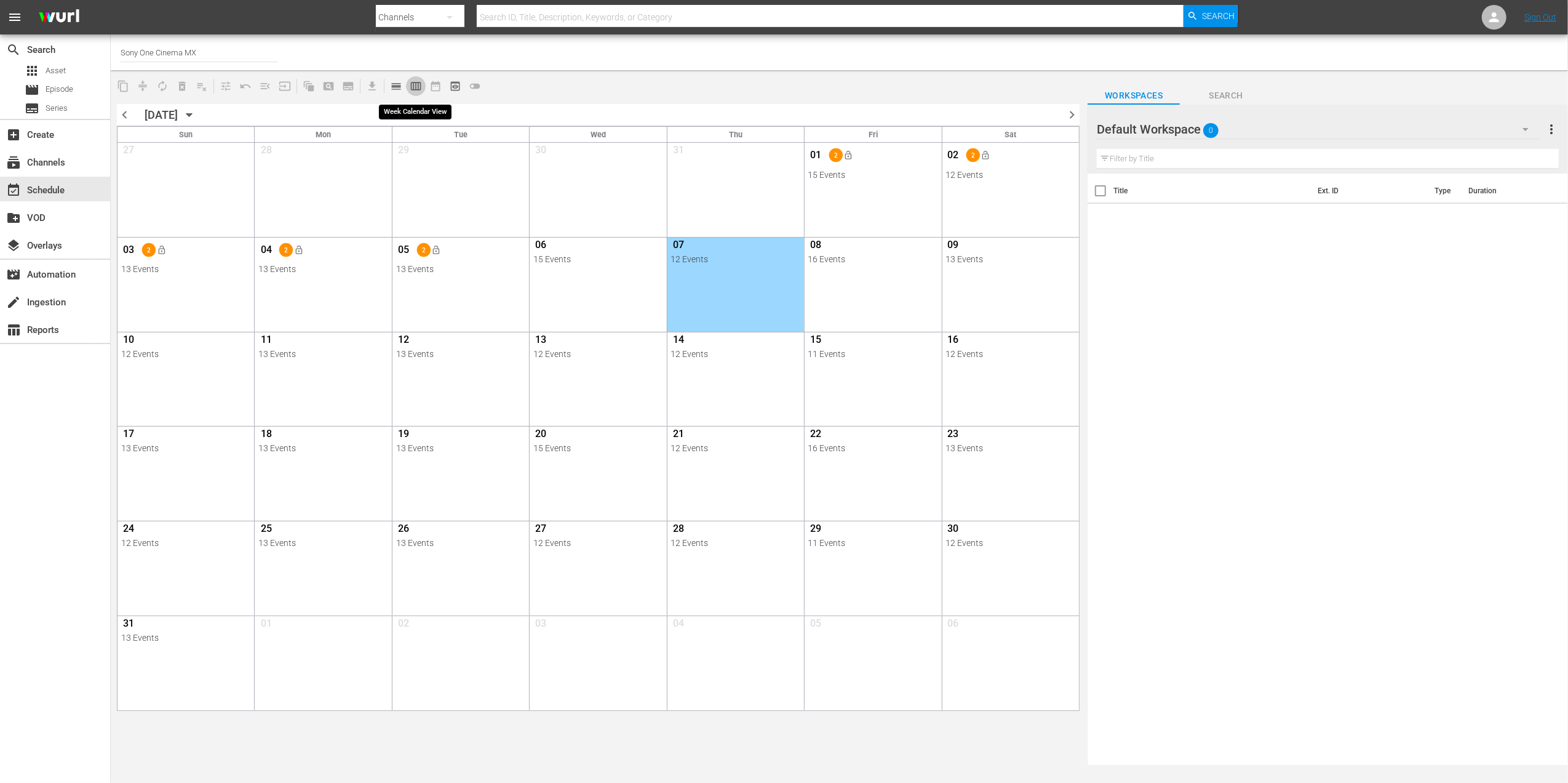
click at [417, 89] on span "calendar_view_week_outlined" at bounding box center [416, 86] width 13 height 13
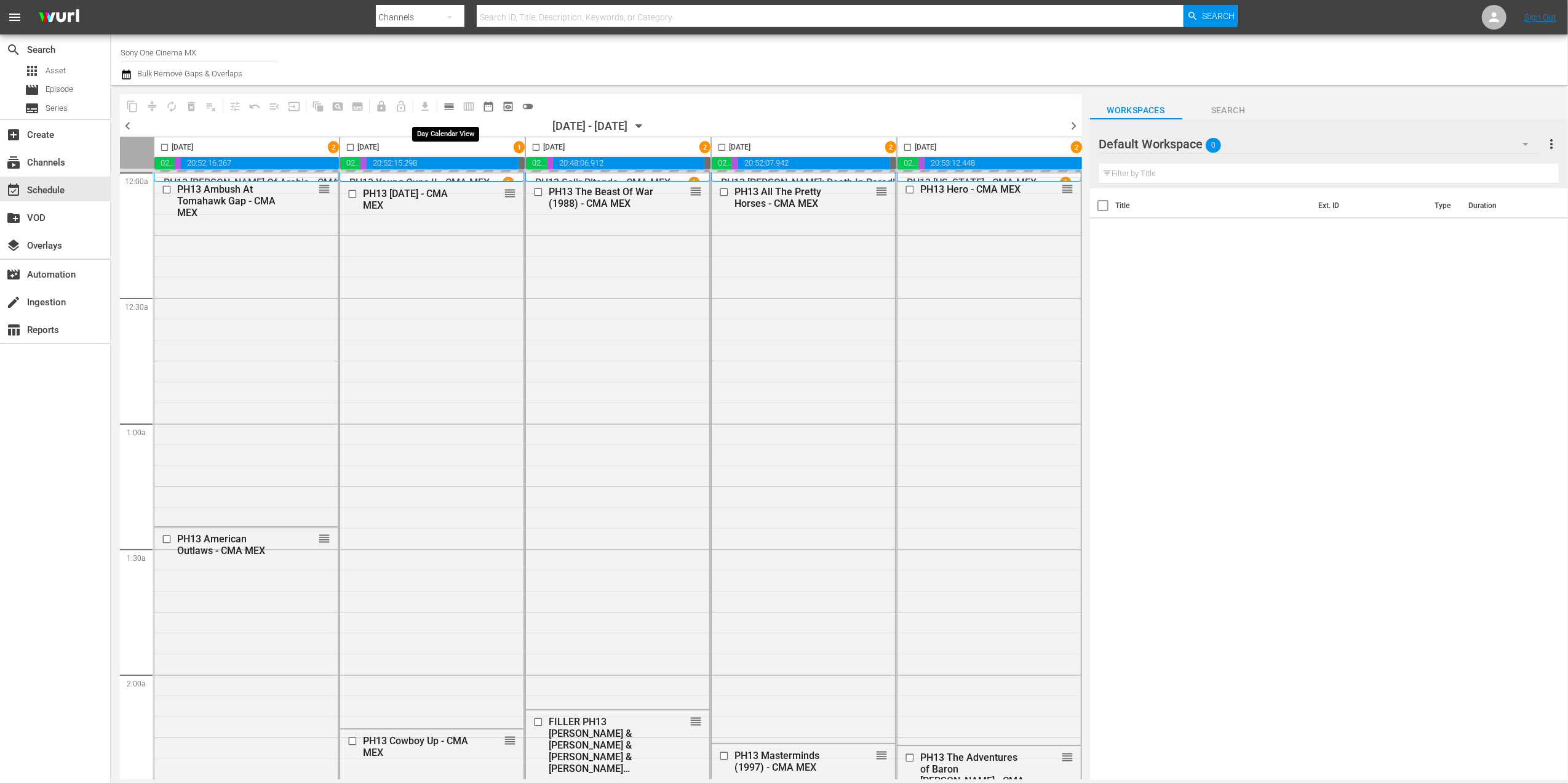
click at [448, 108] on span "calendar_view_day_outlined" at bounding box center [449, 107] width 13 height 13
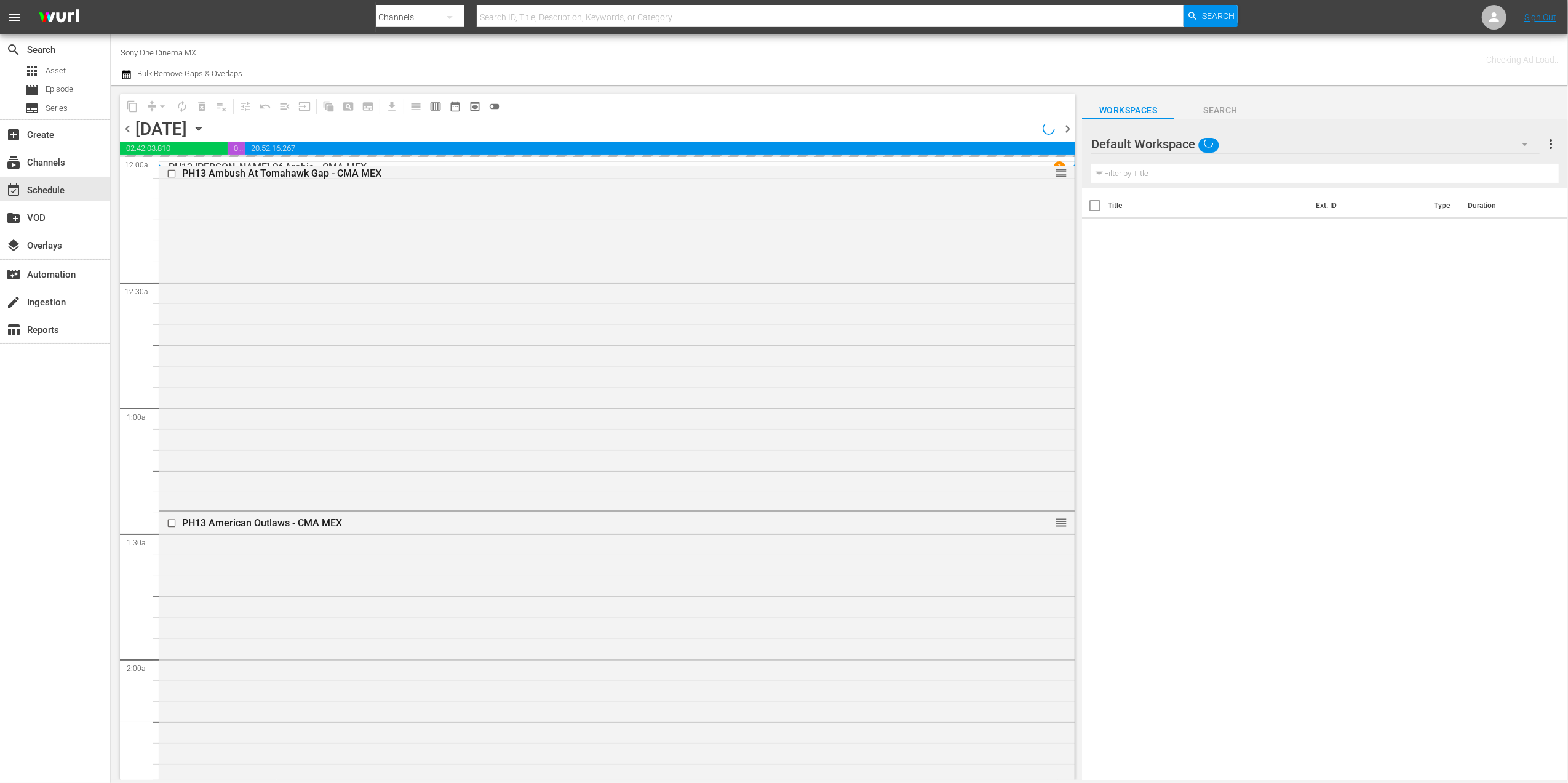
click at [187, 131] on div "[DATE]" at bounding box center [161, 129] width 52 height 20
click at [205, 132] on icon "button" at bounding box center [198, 128] width 13 height 13
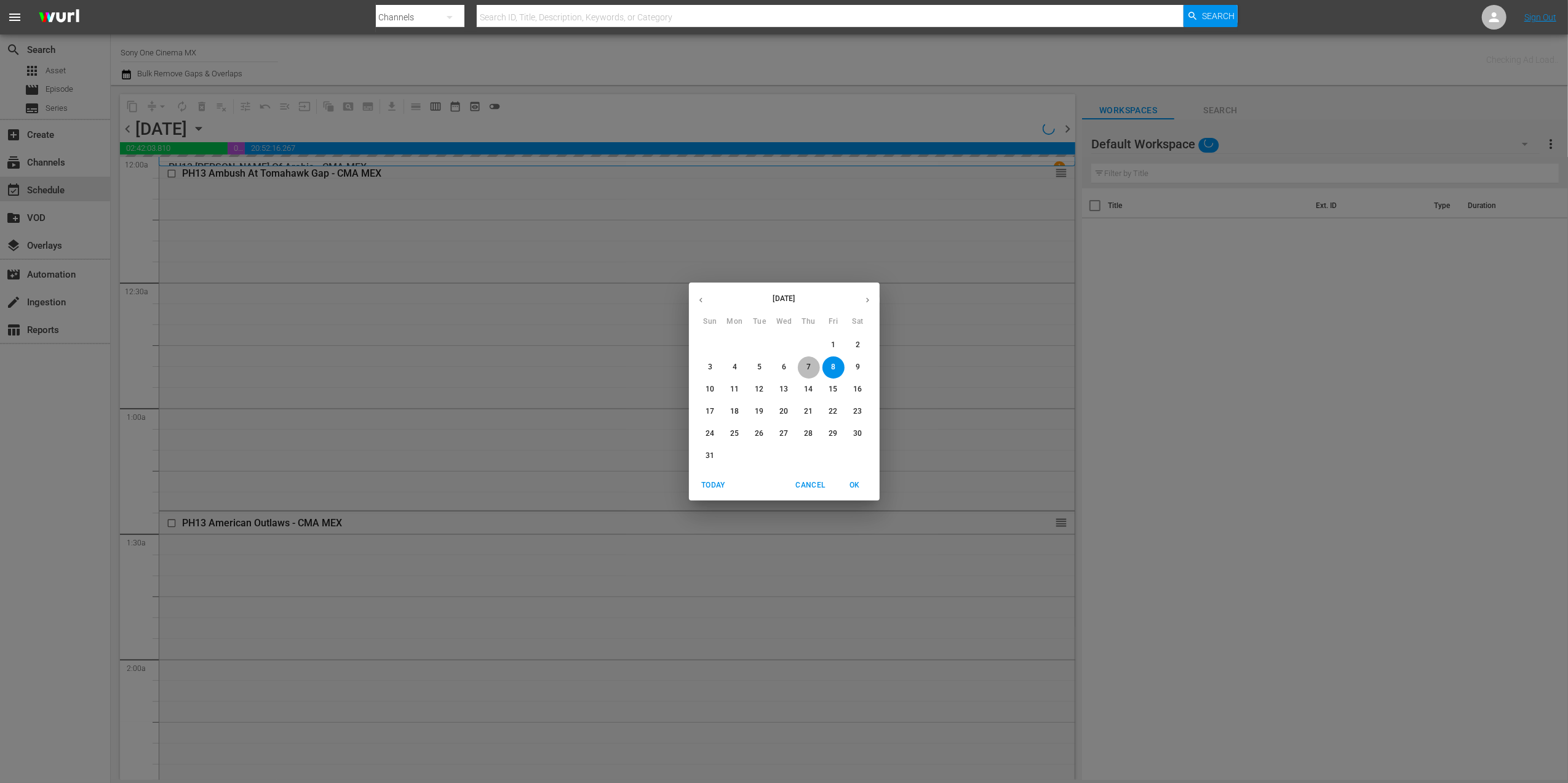
click at [806, 369] on span "7" at bounding box center [809, 367] width 22 height 10
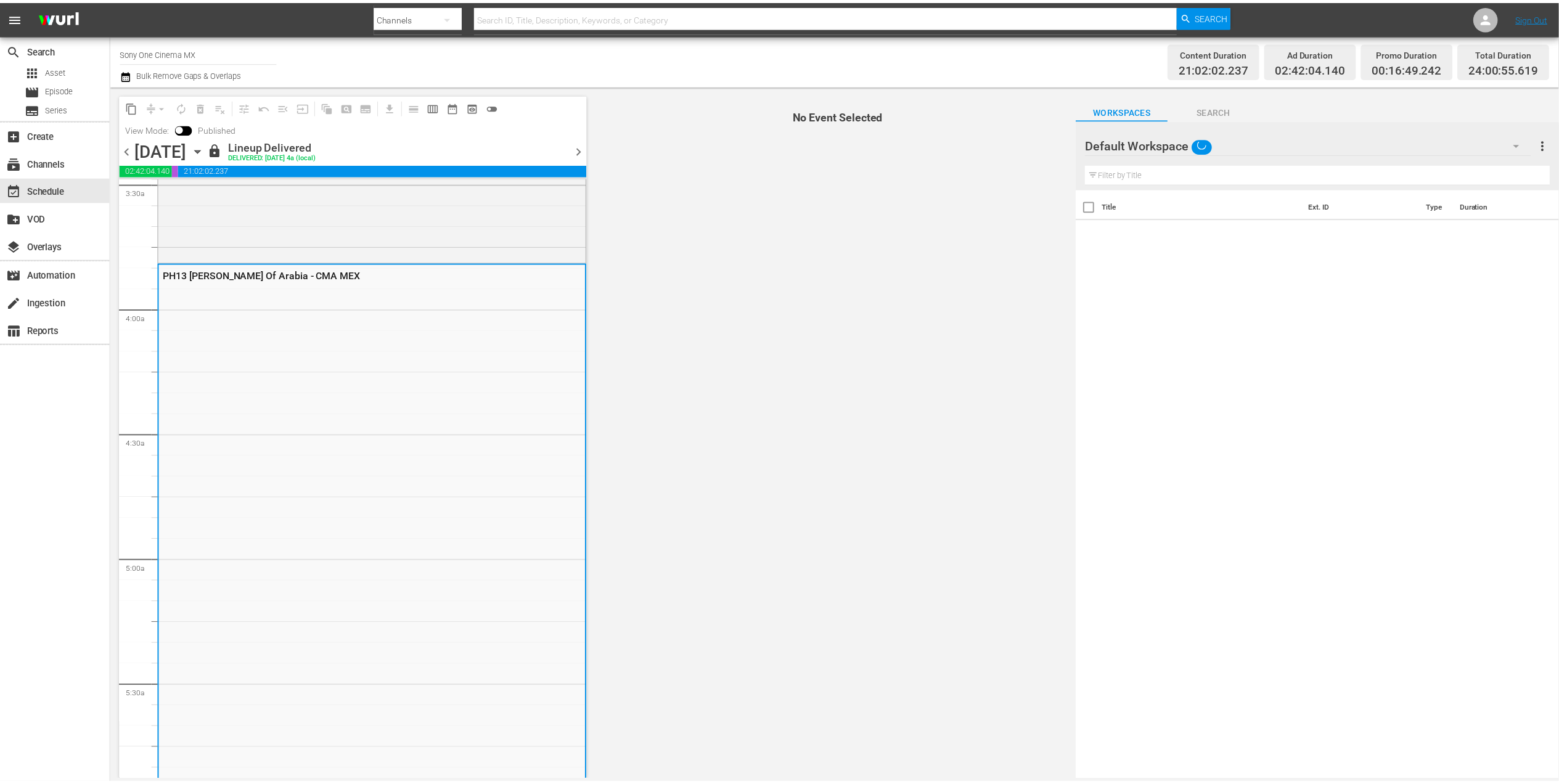
scroll to position [903, 0]
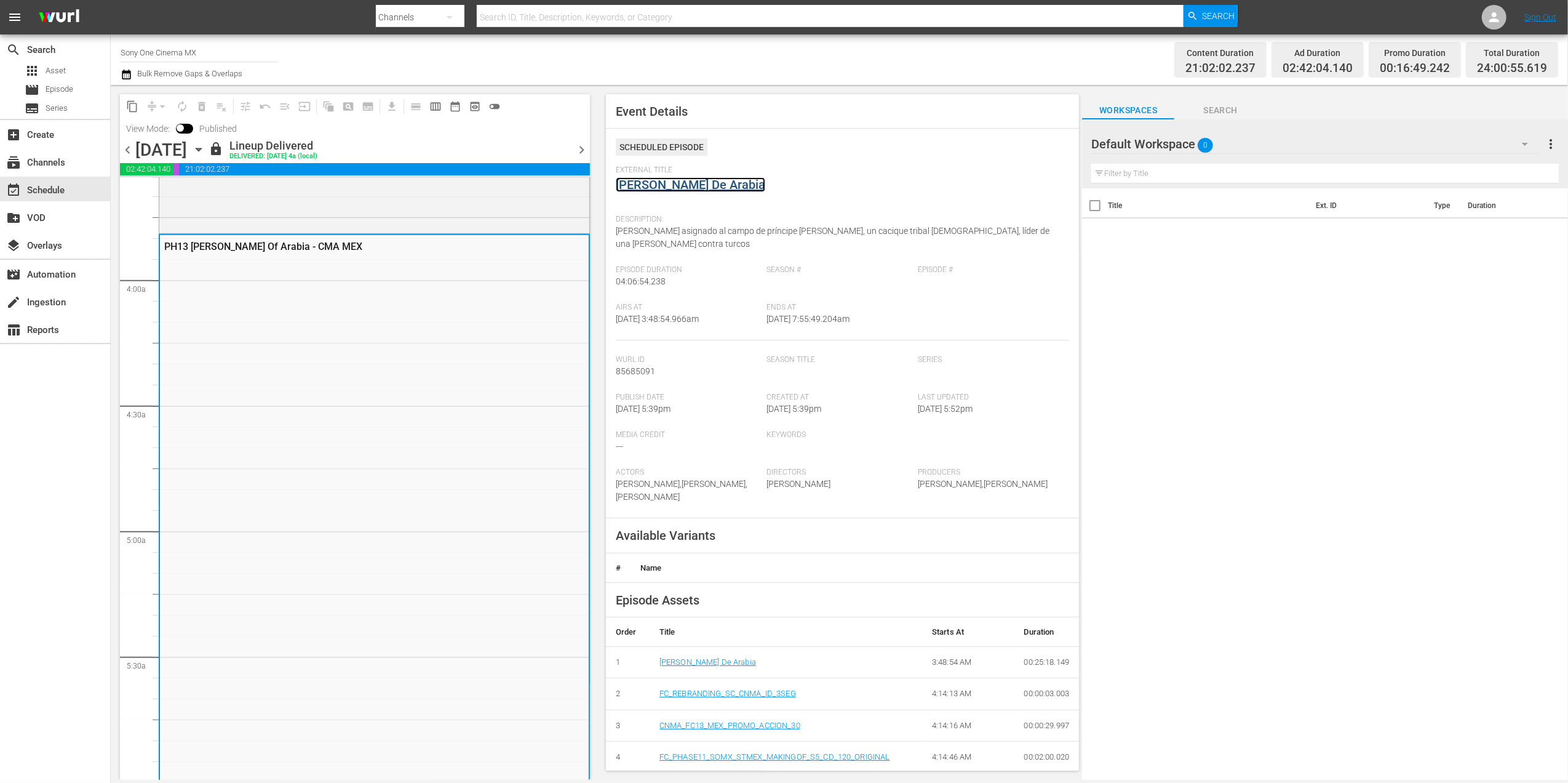
click at [668, 190] on link "[PERSON_NAME] De Arabia" at bounding box center [690, 184] width 150 height 15
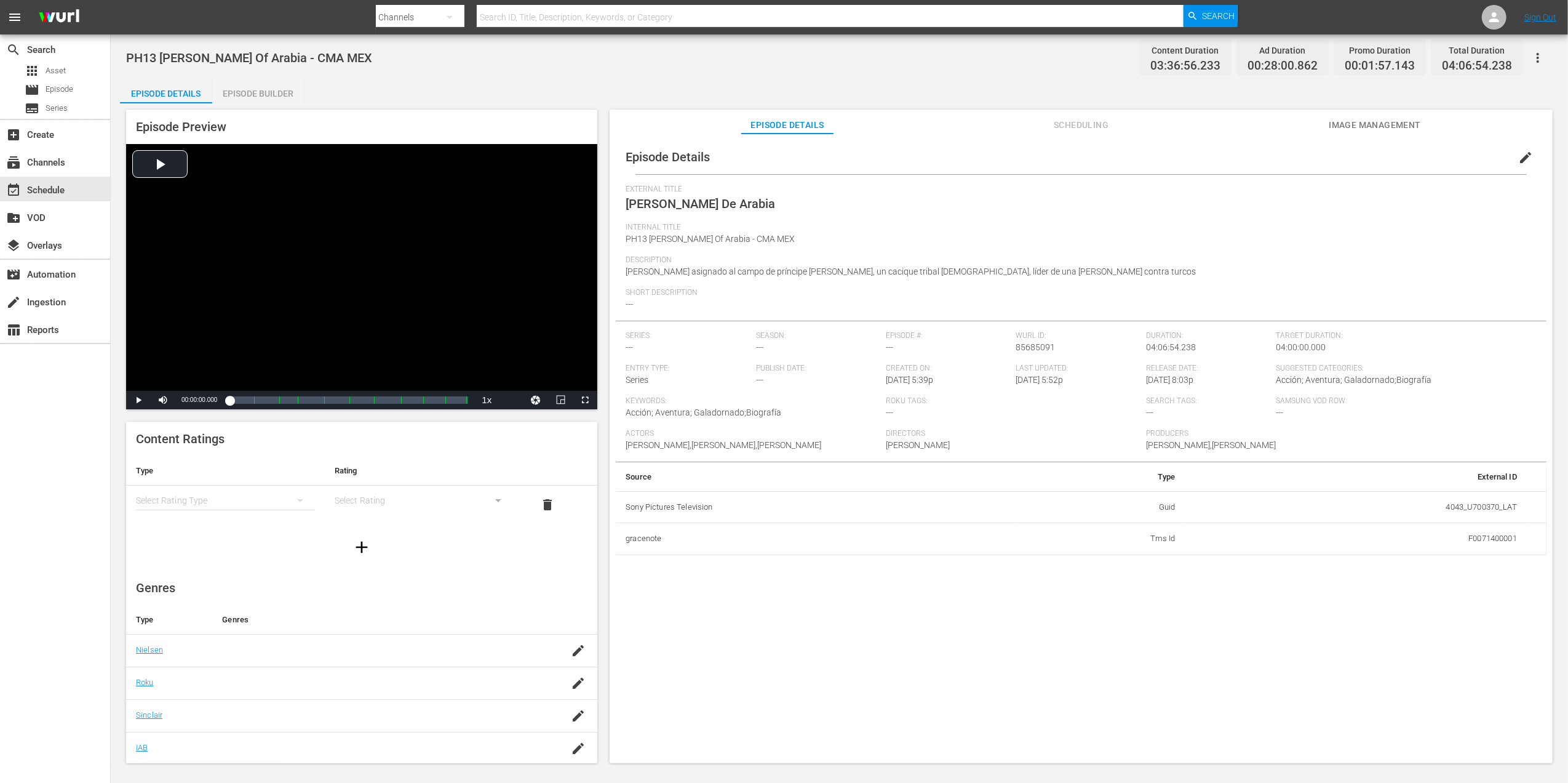
click at [252, 96] on div "Episode Builder" at bounding box center [259, 93] width 92 height 30
